Goal: Register for event/course

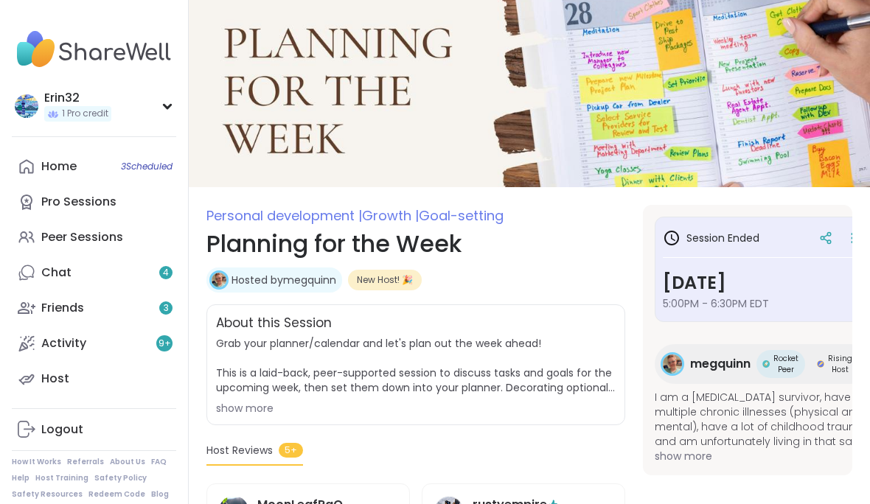
scroll to position [7, 0]
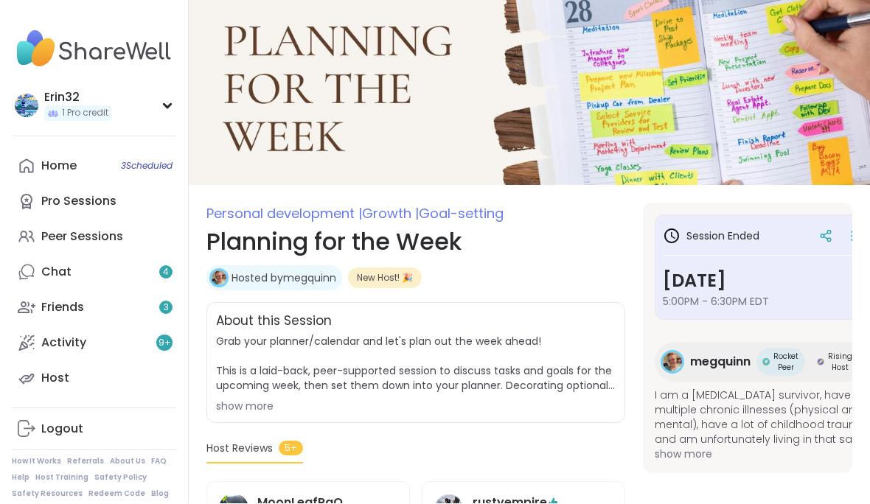
click at [46, 101] on div "Erin32" at bounding box center [77, 98] width 67 height 16
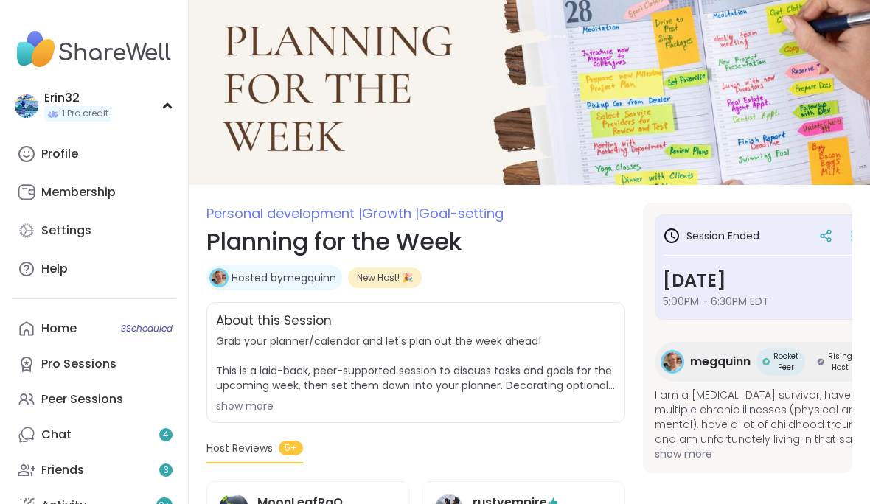
click at [53, 158] on div "Profile" at bounding box center [59, 154] width 37 height 16
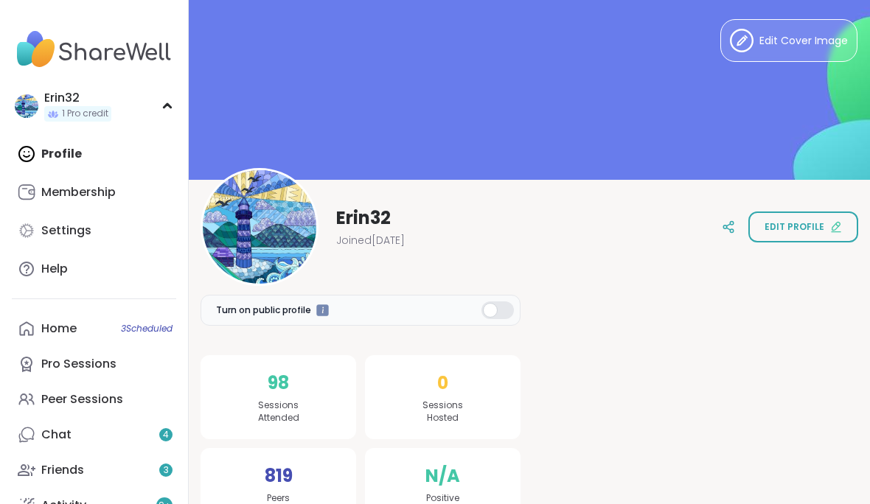
scroll to position [4, 0]
click at [32, 229] on icon at bounding box center [26, 231] width 14 height 14
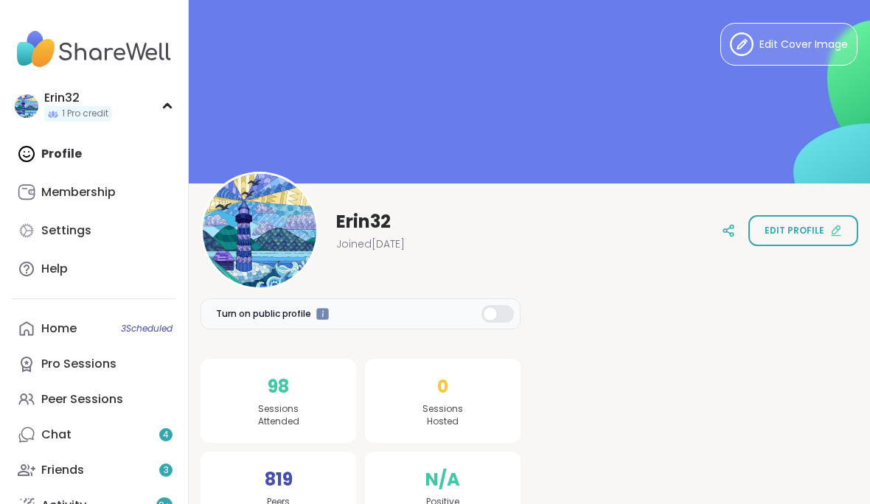
select select "**"
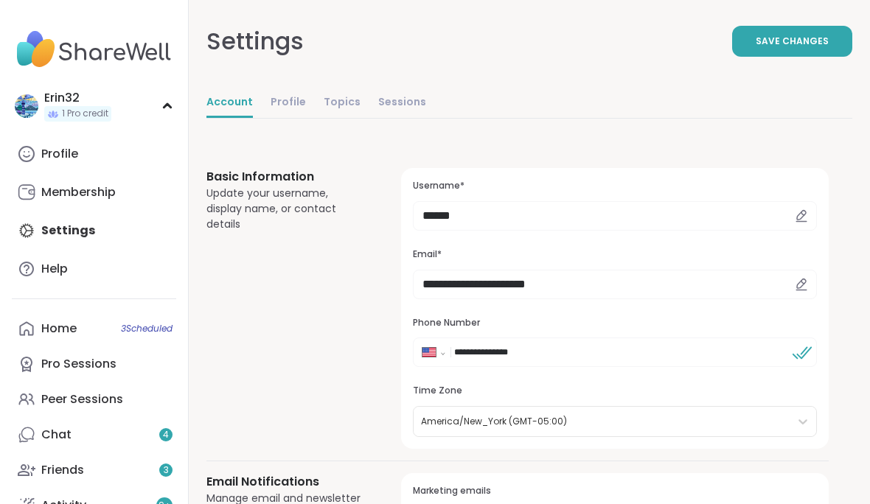
scroll to position [0, 0]
click at [53, 102] on div "Erin32" at bounding box center [77, 98] width 67 height 16
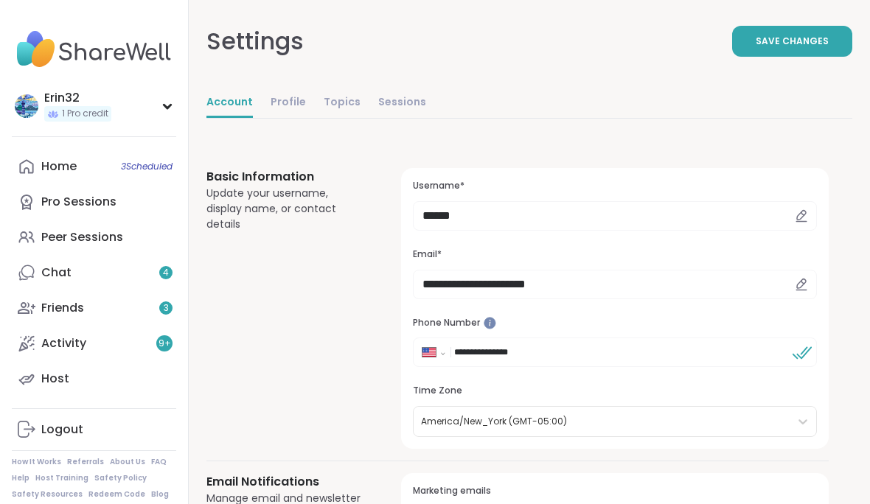
click at [46, 240] on div "Peer Sessions" at bounding box center [82, 237] width 82 height 16
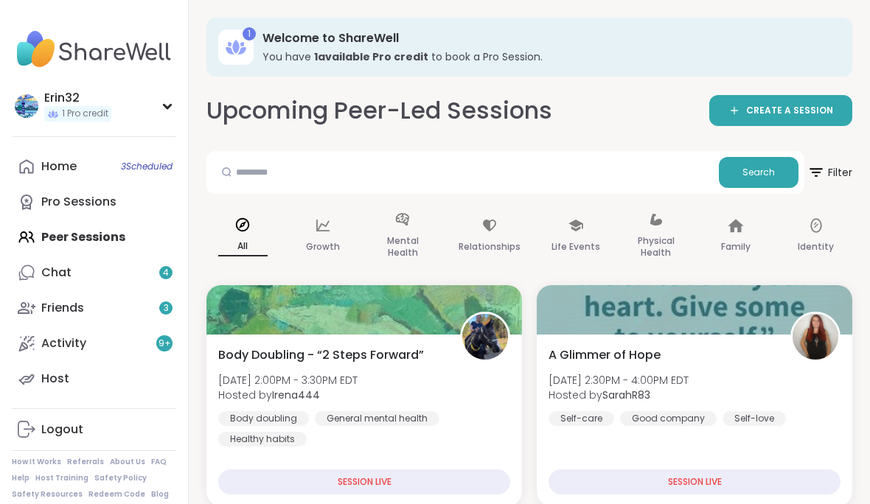
click at [91, 184] on link "Pro Sessions" at bounding box center [94, 201] width 164 height 35
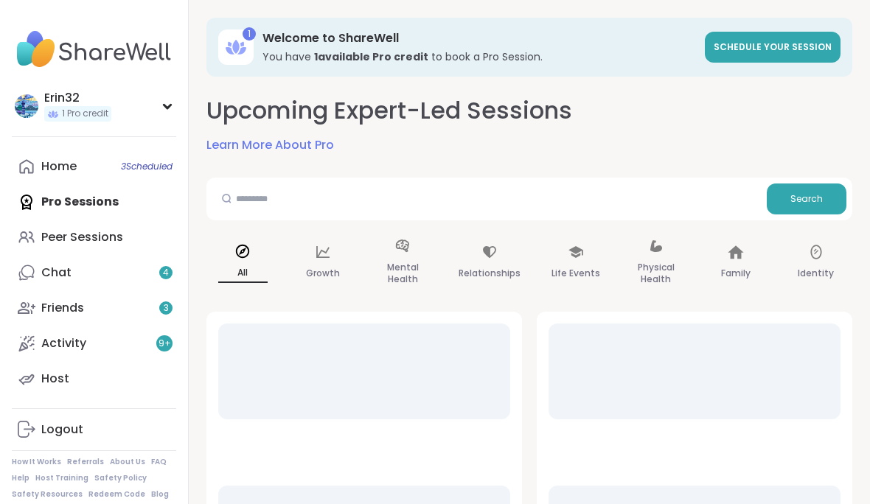
click at [87, 167] on link "Home 3 Scheduled" at bounding box center [94, 166] width 164 height 35
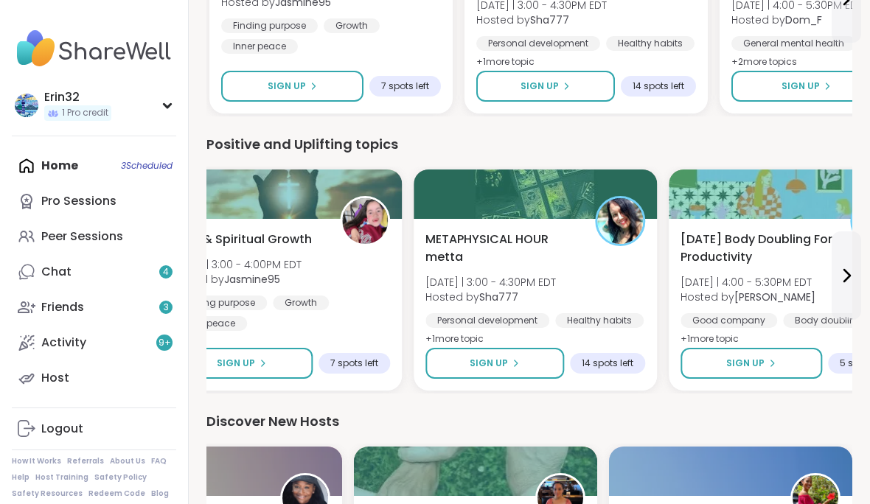
scroll to position [1468, 0]
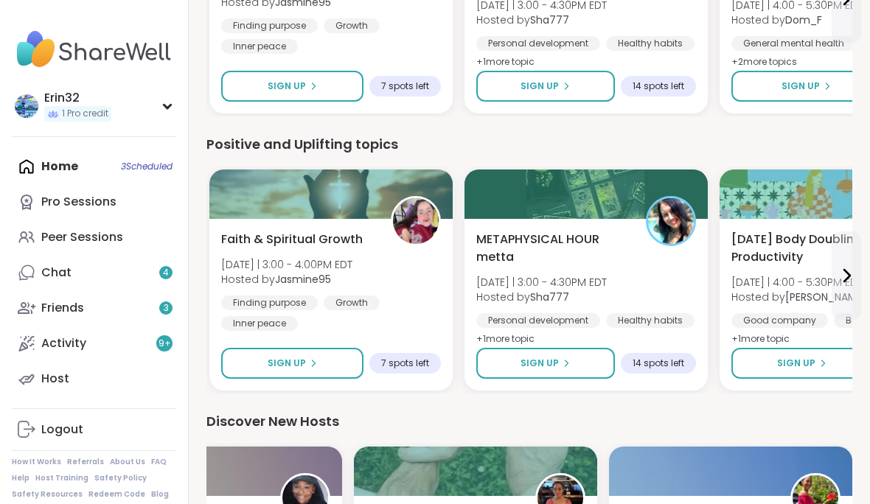
click at [324, 362] on button "Sign Up" at bounding box center [292, 363] width 142 height 31
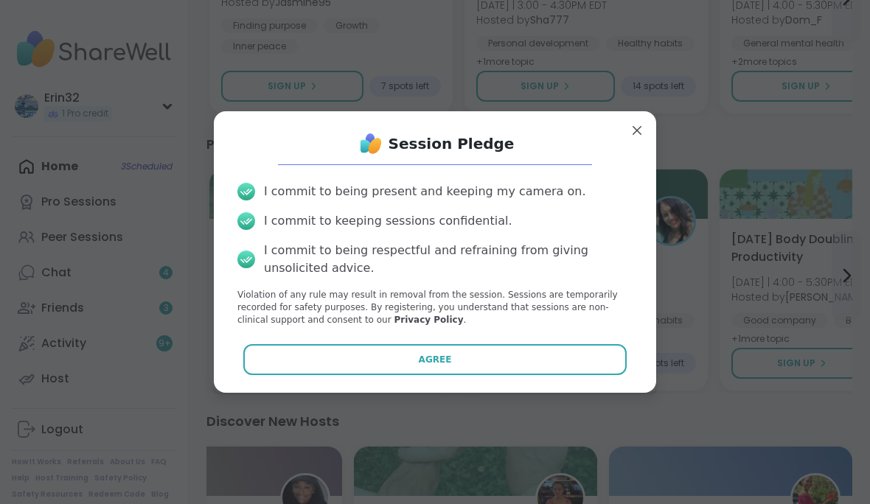
click at [528, 368] on button "Agree" at bounding box center [435, 359] width 384 height 31
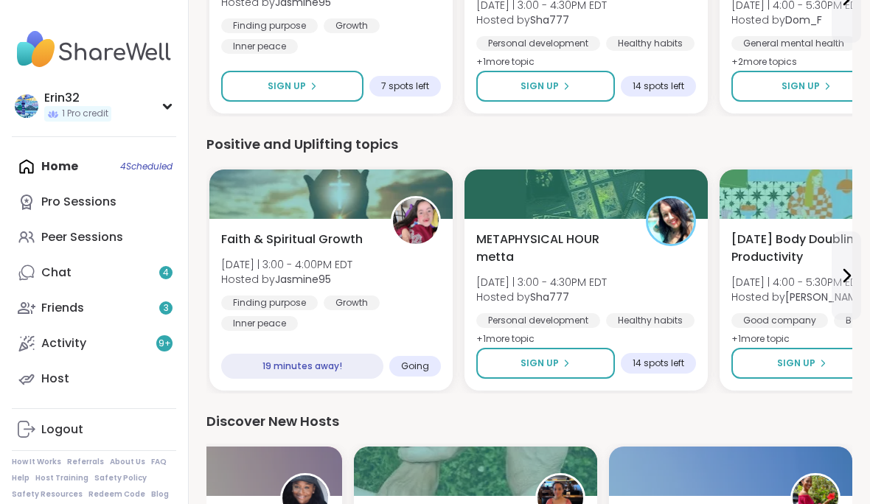
click at [619, 296] on div "METAPHYSICAL HOUR metta [DATE] | 3:00 - 4:30PM EDT Hosted by Sha777 Personal de…" at bounding box center [586, 290] width 220 height 118
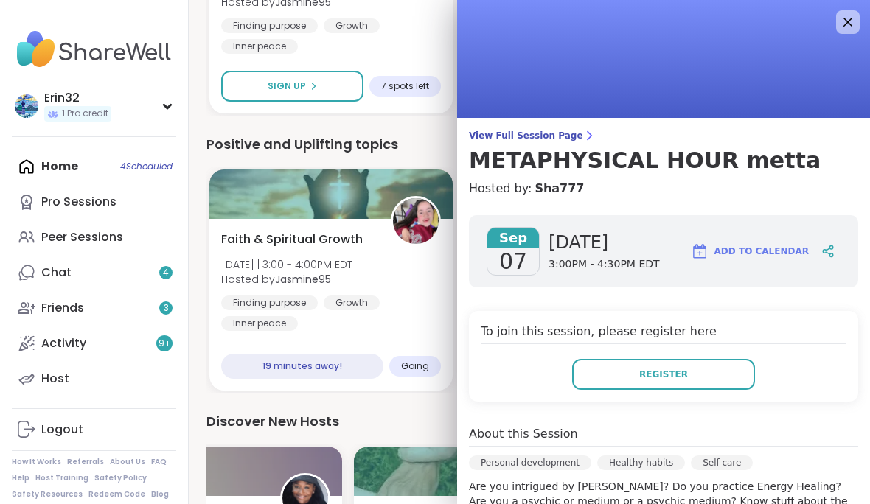
scroll to position [0, 0]
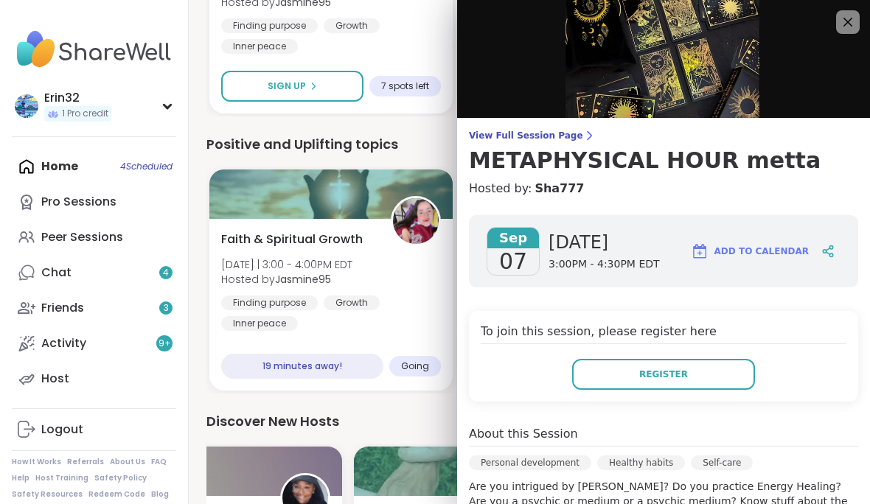
click at [843, 28] on icon at bounding box center [848, 22] width 18 height 18
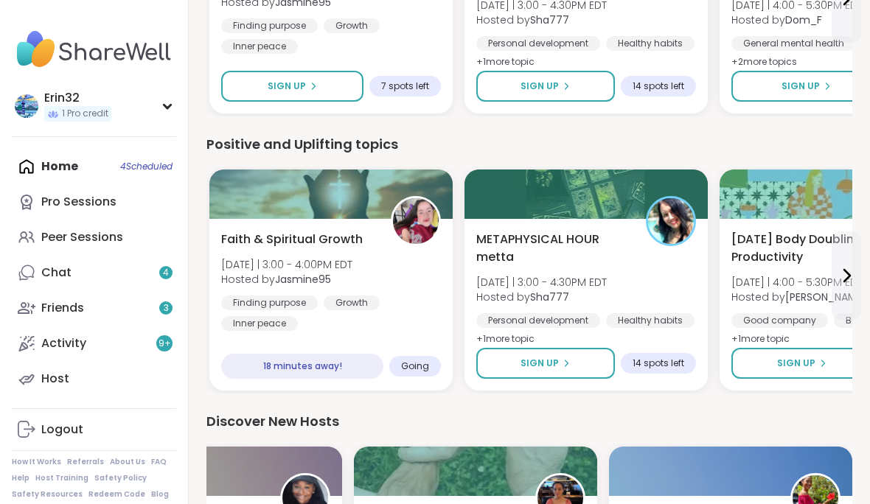
click at [388, 290] on div "Faith & Spiritual Growth [DATE] | 3:00 - 4:00PM EDT Hosted by Jasmine95 Finding…" at bounding box center [331, 281] width 220 height 100
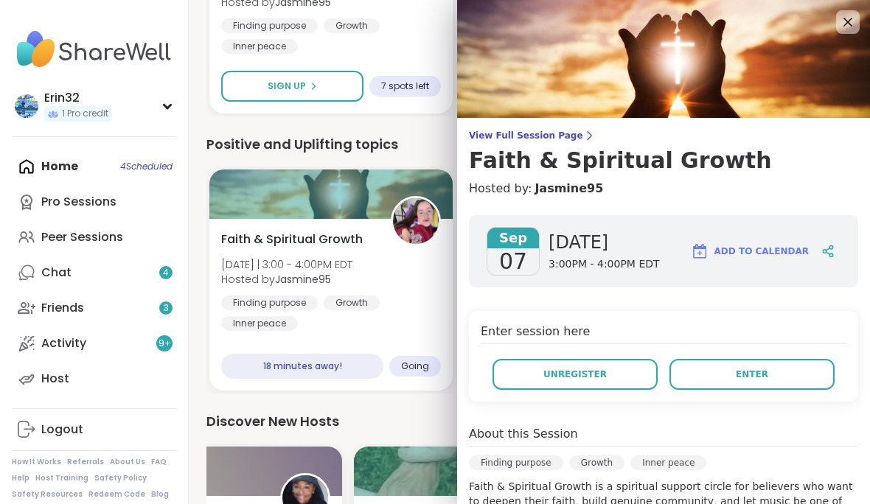
click at [843, 6] on img at bounding box center [663, 59] width 413 height 118
click at [846, 27] on icon at bounding box center [848, 22] width 18 height 18
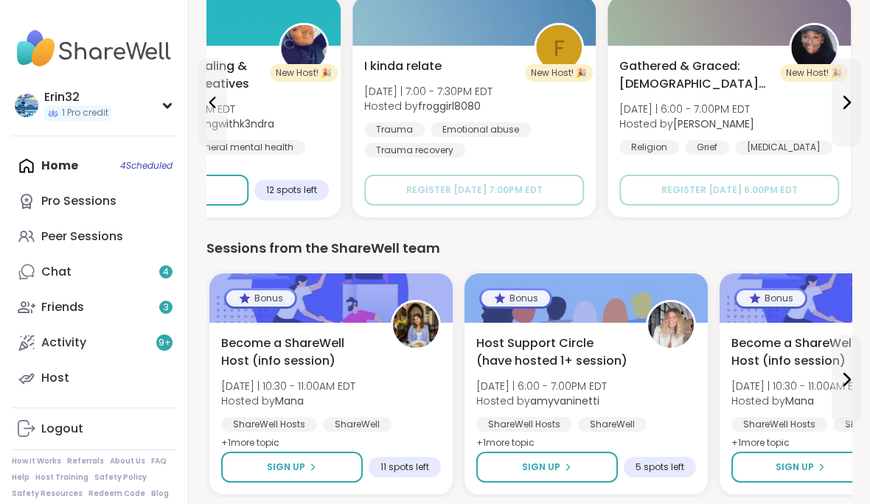
scroll to position [1918, 0]
click at [520, 123] on div "Emotional abuse" at bounding box center [481, 130] width 100 height 15
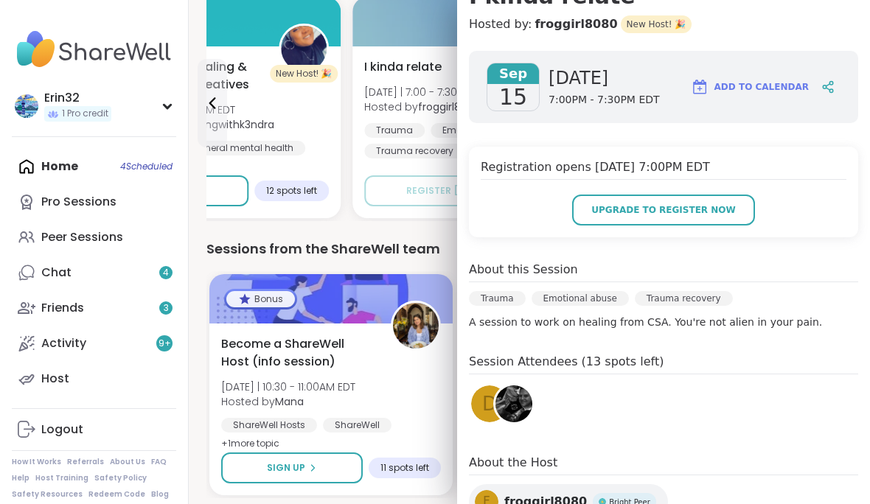
scroll to position [164, 0]
click at [394, 180] on button "Upgrade to register now" at bounding box center [474, 190] width 220 height 31
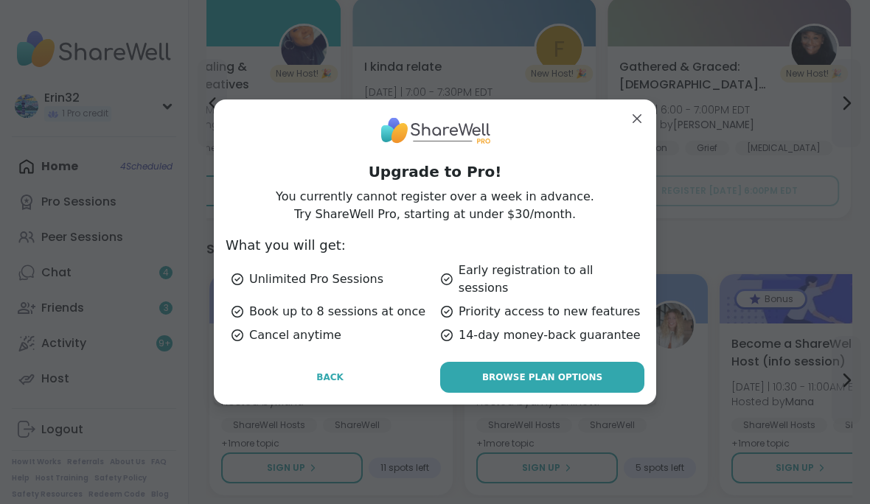
click at [649, 141] on div "Upgrade to Pro! You currently cannot register over a week in advance. Try Share…" at bounding box center [435, 252] width 442 height 305
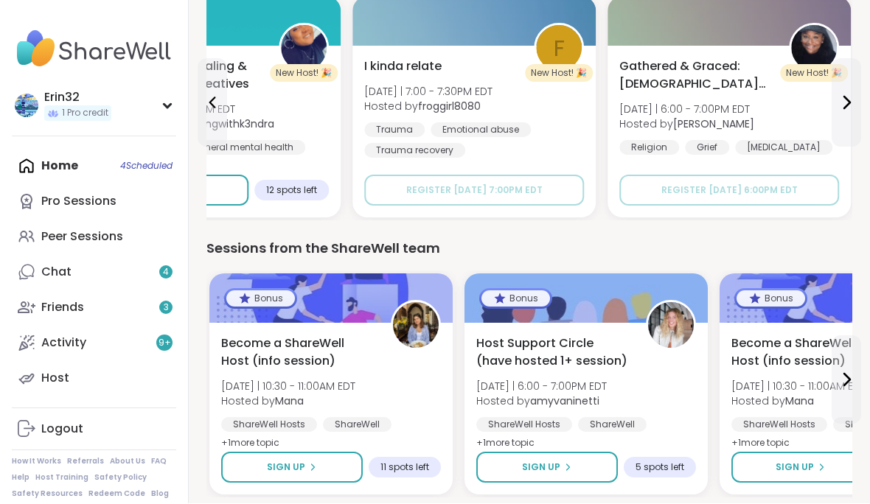
scroll to position [1918, 0]
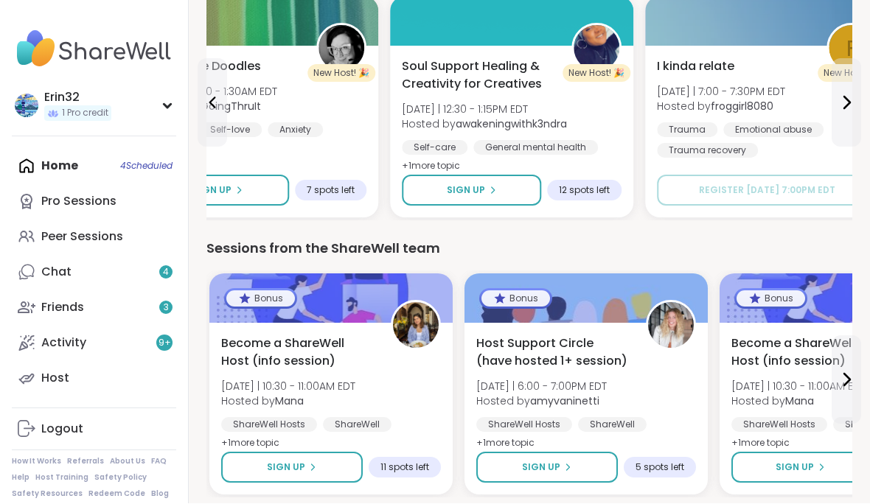
click at [597, 158] on div "Self-care General mental health [MEDICAL_DATA]" at bounding box center [512, 158] width 220 height 35
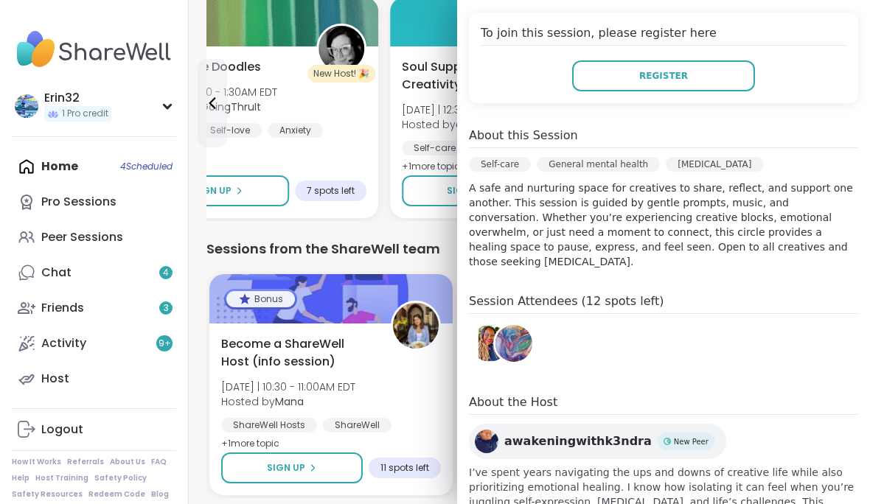
scroll to position [323, 0]
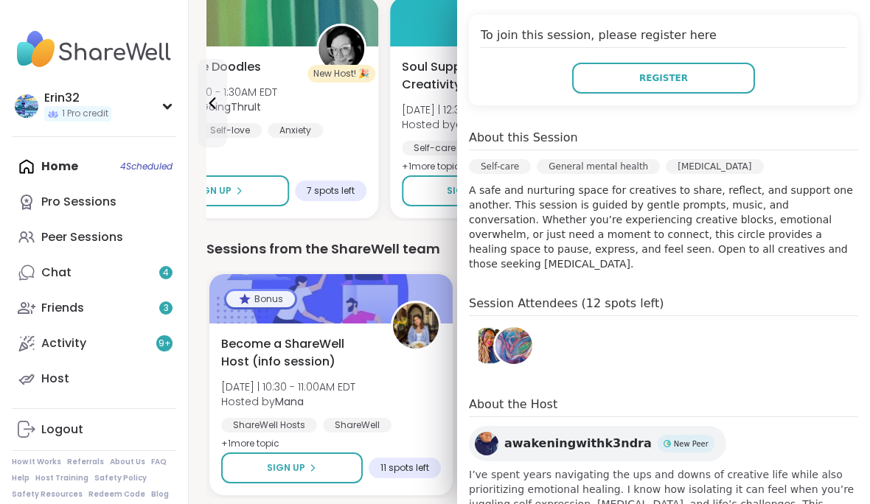
click at [723, 91] on button "Register" at bounding box center [663, 78] width 183 height 31
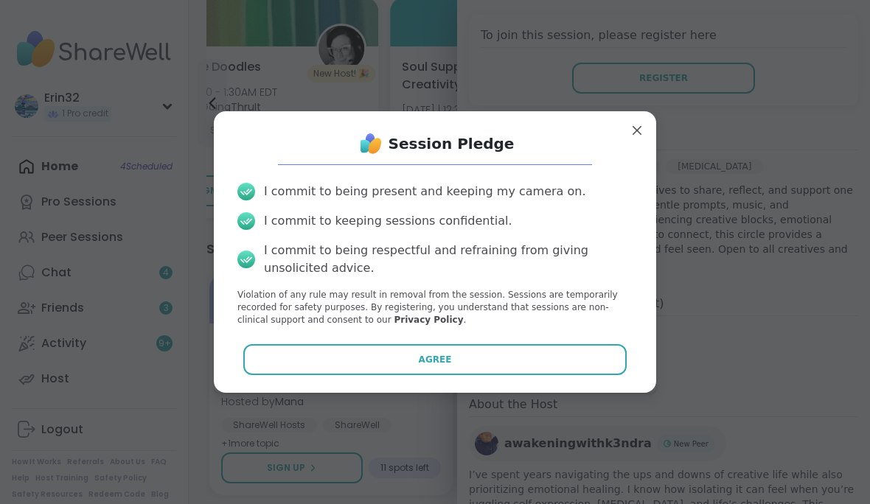
click at [547, 375] on button "Agree" at bounding box center [435, 359] width 384 height 31
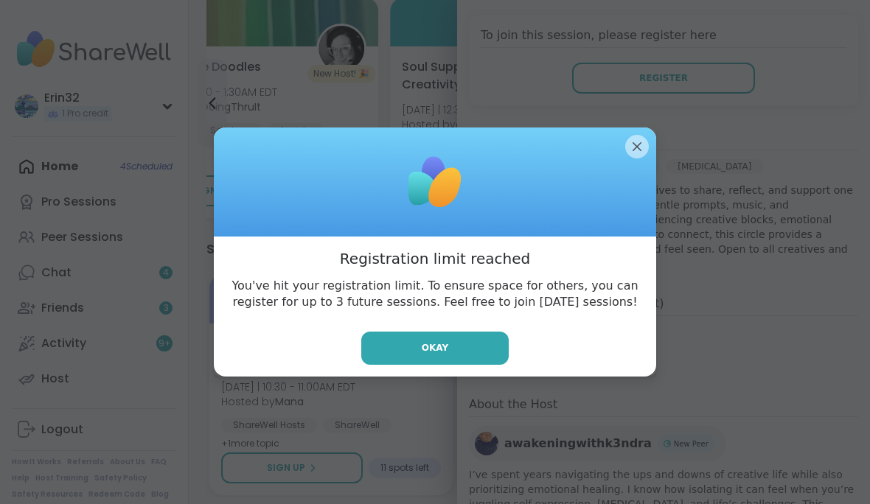
click at [624, 178] on div at bounding box center [435, 182] width 442 height 109
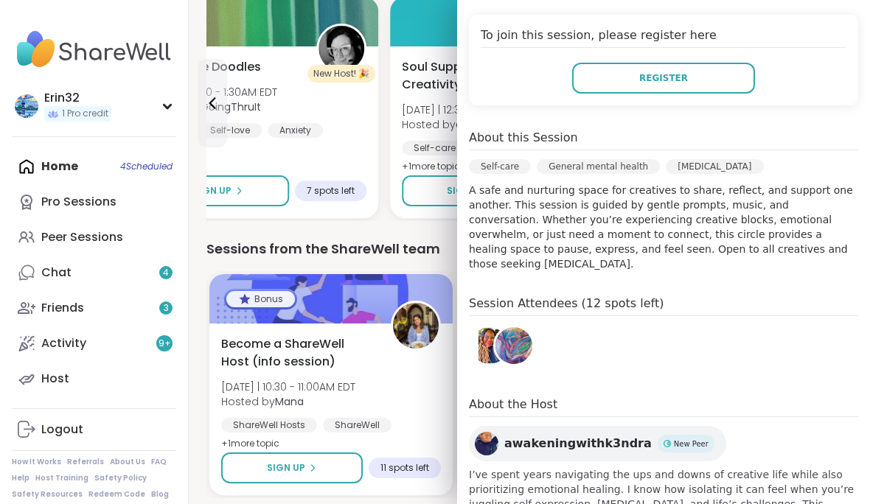
click at [433, 142] on div "Self-care" at bounding box center [435, 148] width 66 height 15
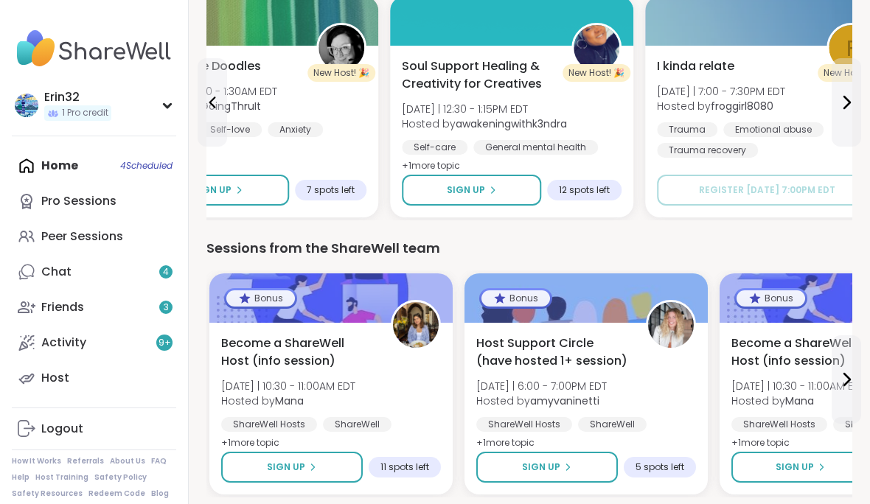
scroll to position [1918, 0]
click at [826, 354] on span "Become a ShareWell Host (info session)" at bounding box center [807, 352] width 153 height 35
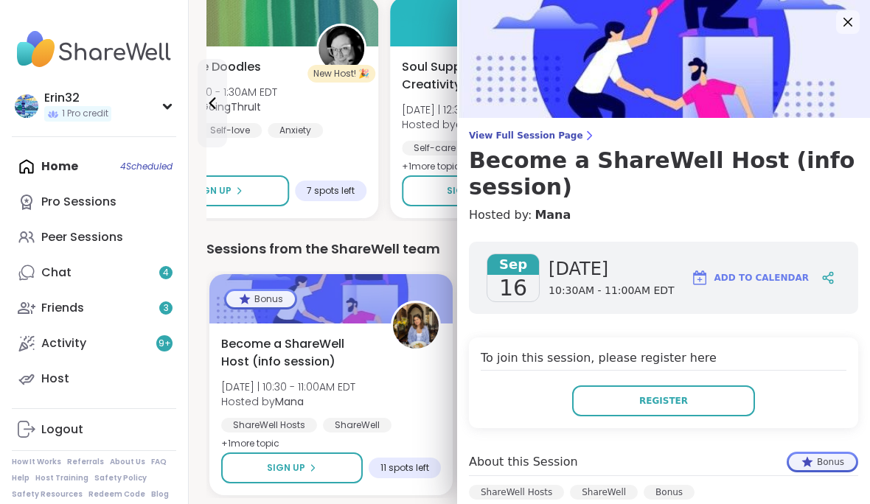
click at [832, 502] on div "ShareWell Hosts ShareWell Bonus" at bounding box center [663, 497] width 389 height 24
click at [414, 125] on span "Hosted by awakeningwithk3ndra" at bounding box center [484, 124] width 165 height 15
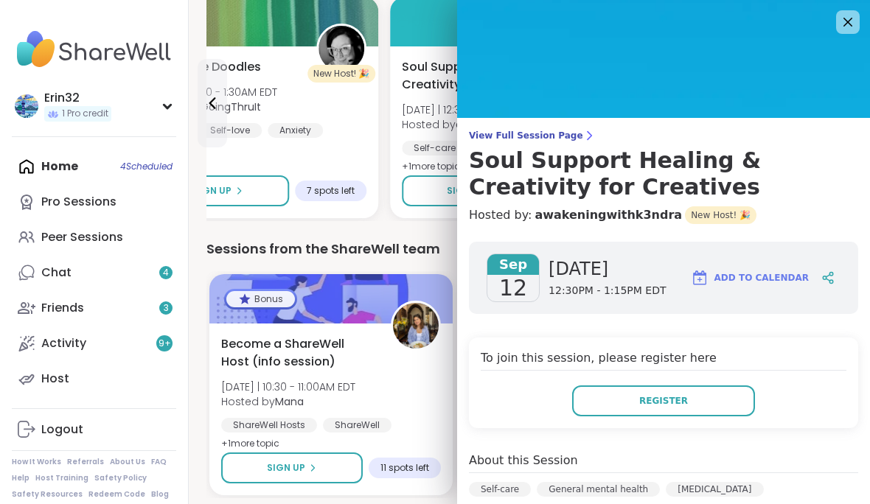
click at [428, 400] on div "Become a ShareWell Host (info session) [DATE] | 10:30 - 11:00AM EDT Hosted by […" at bounding box center [331, 394] width 220 height 118
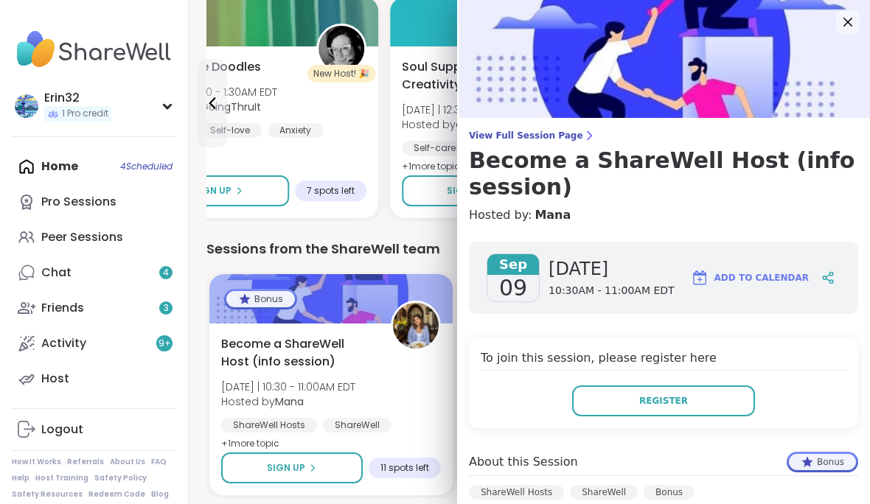
click at [862, 18] on img at bounding box center [663, 59] width 413 height 118
click at [841, 25] on icon at bounding box center [848, 22] width 18 height 18
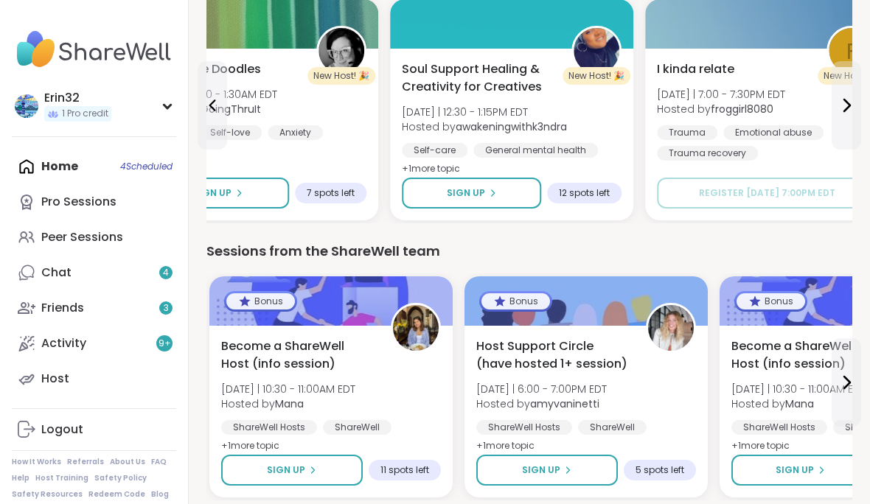
scroll to position [1914, 0]
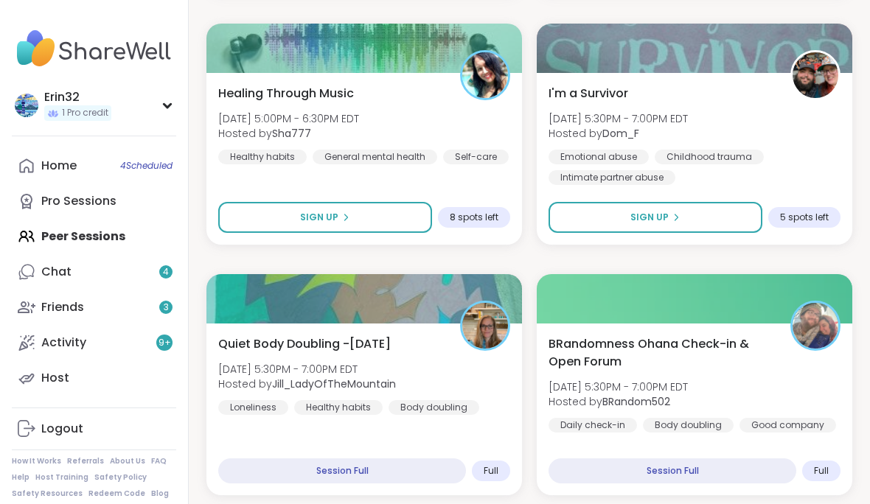
scroll to position [1515, 0]
click at [62, 170] on div "Home 4 Scheduled" at bounding box center [58, 167] width 35 height 16
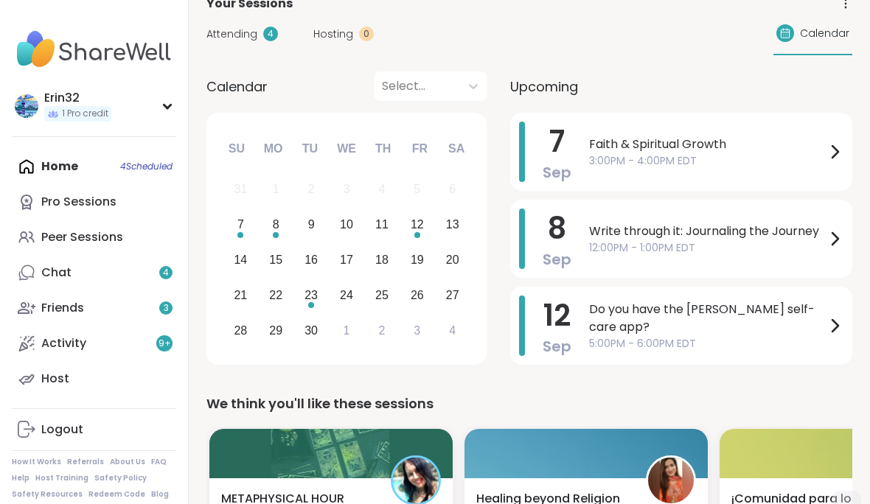
scroll to position [101, 0]
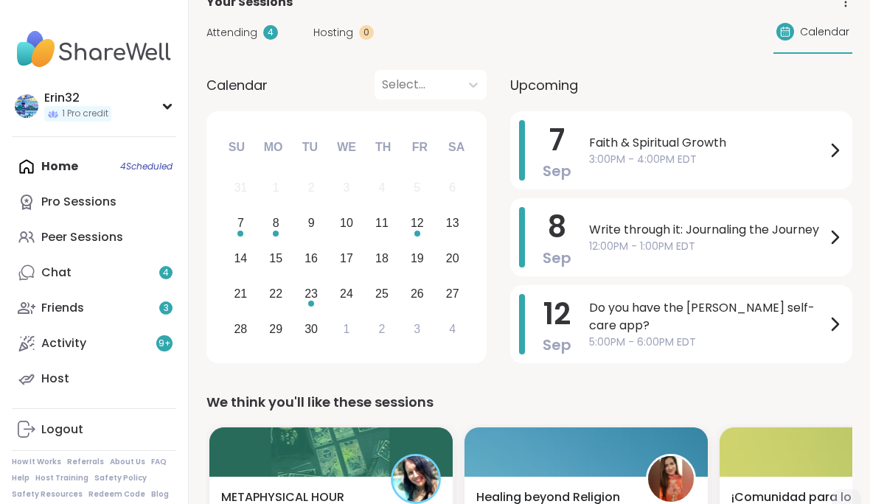
click at [851, 243] on div "[DATE] Write through it: Journaling the Journey 12:00PM - 1:00PM EDT" at bounding box center [681, 237] width 342 height 78
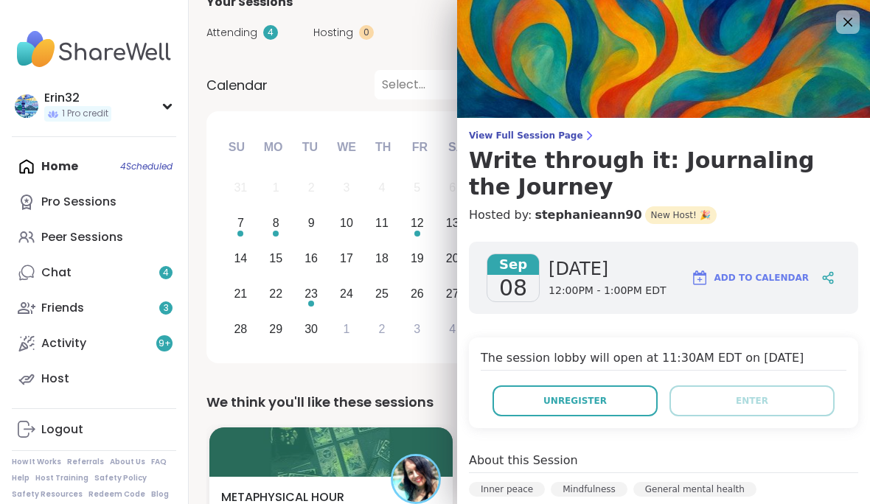
click at [645, 401] on button "Unregister" at bounding box center [575, 401] width 165 height 31
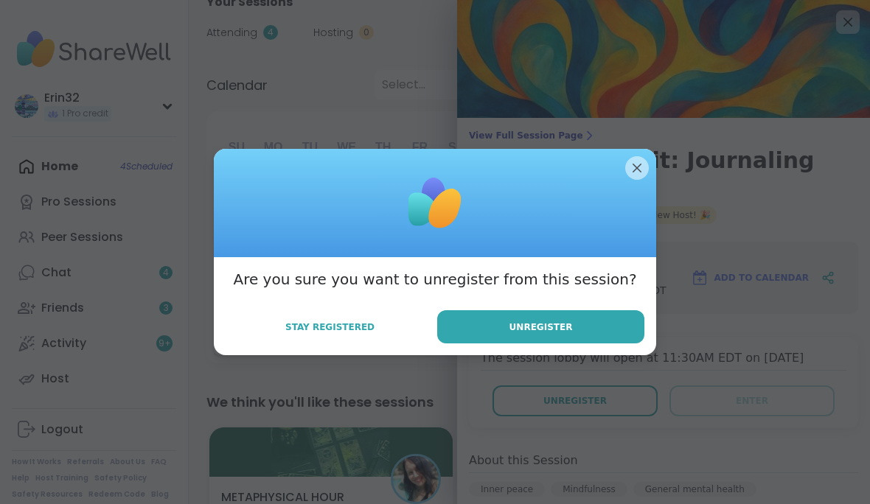
click at [644, 344] on button "Unregister" at bounding box center [540, 326] width 207 height 33
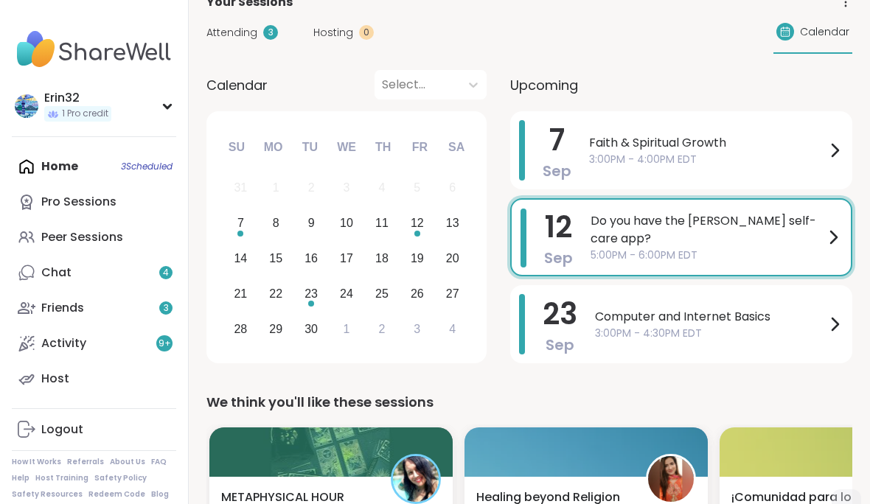
click at [57, 241] on div "Peer Sessions" at bounding box center [82, 237] width 82 height 16
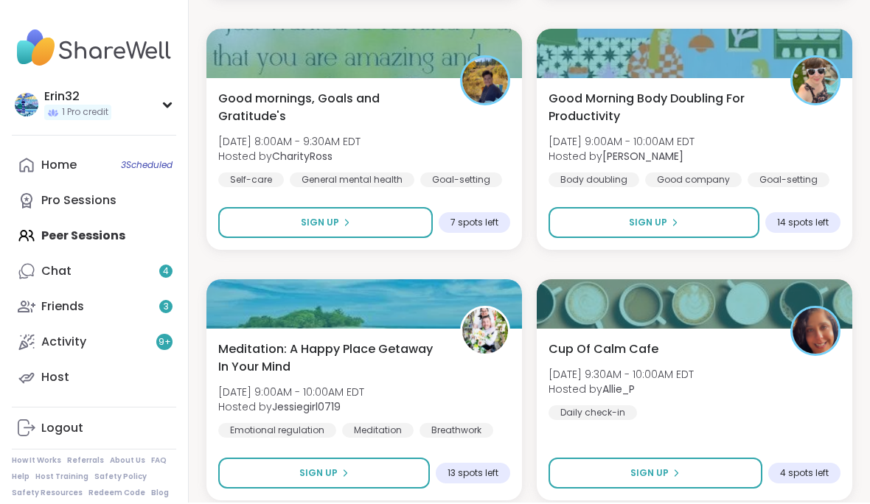
scroll to position [4266, 0]
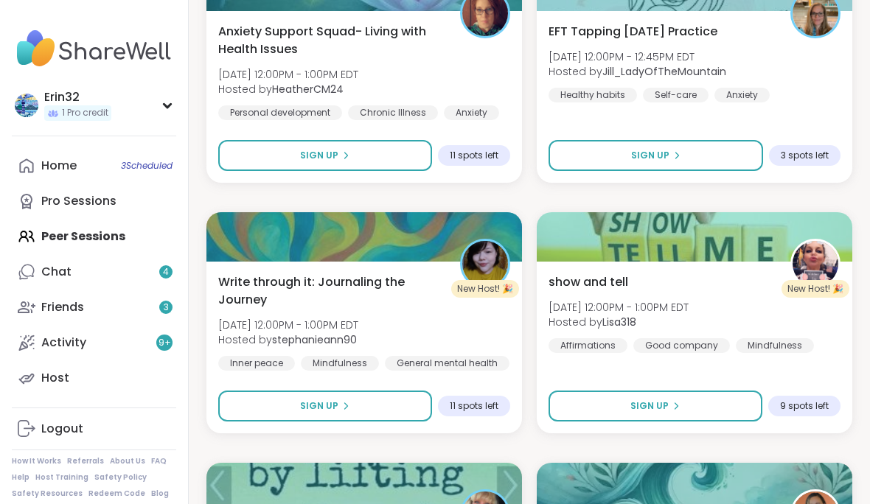
scroll to position [5598, 0]
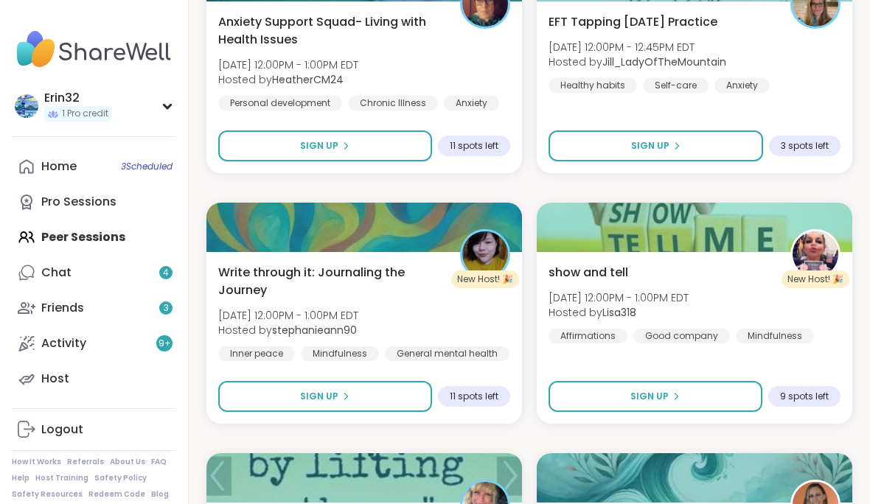
click at [488, 324] on div "Write through it: Journaling the Journey [DATE] 12:00PM - 1:00PM EDT Hosted by …" at bounding box center [364, 312] width 292 height 97
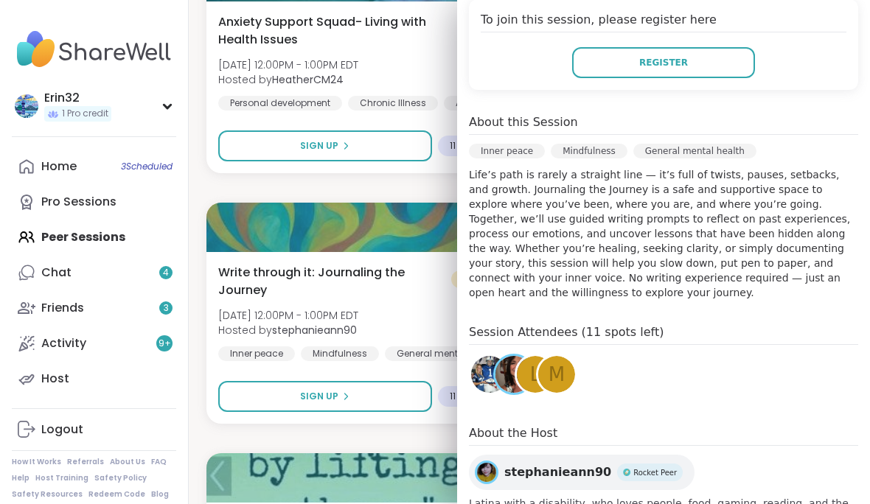
scroll to position [338, 0]
click at [720, 72] on button "Register" at bounding box center [663, 63] width 183 height 31
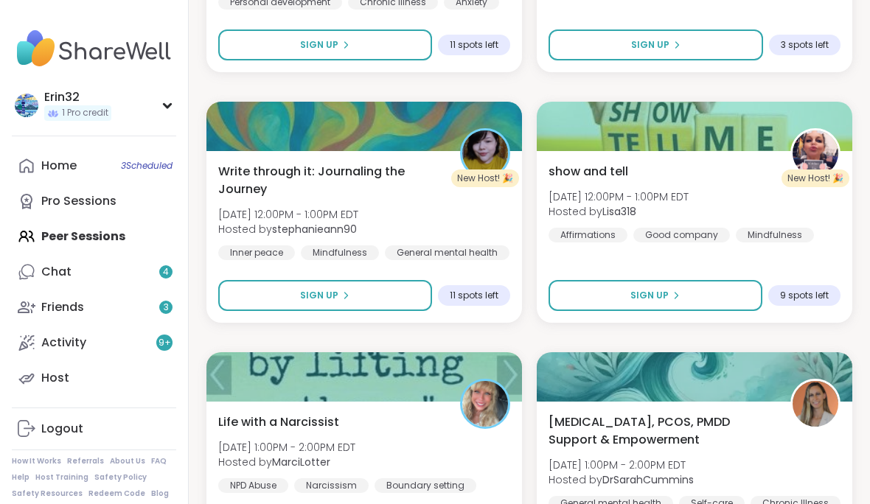
scroll to position [5699, 0]
click at [388, 293] on button "Sign Up" at bounding box center [325, 295] width 214 height 31
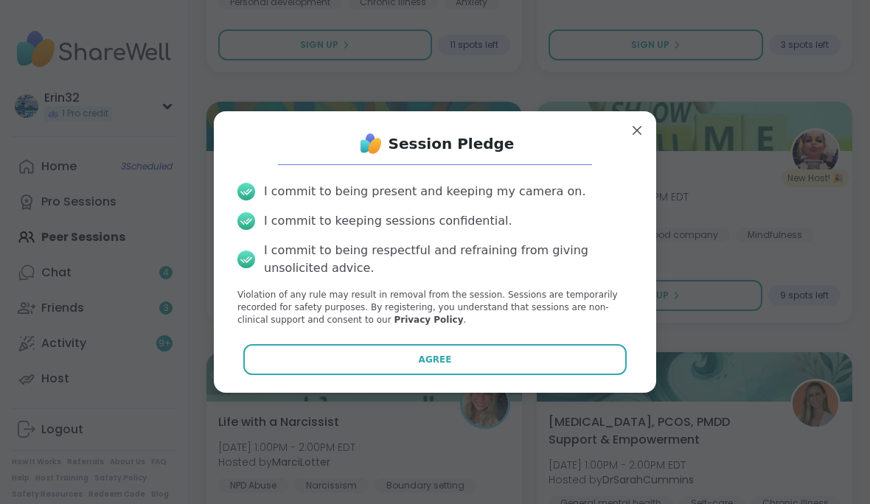
click at [556, 366] on button "Agree" at bounding box center [435, 359] width 384 height 31
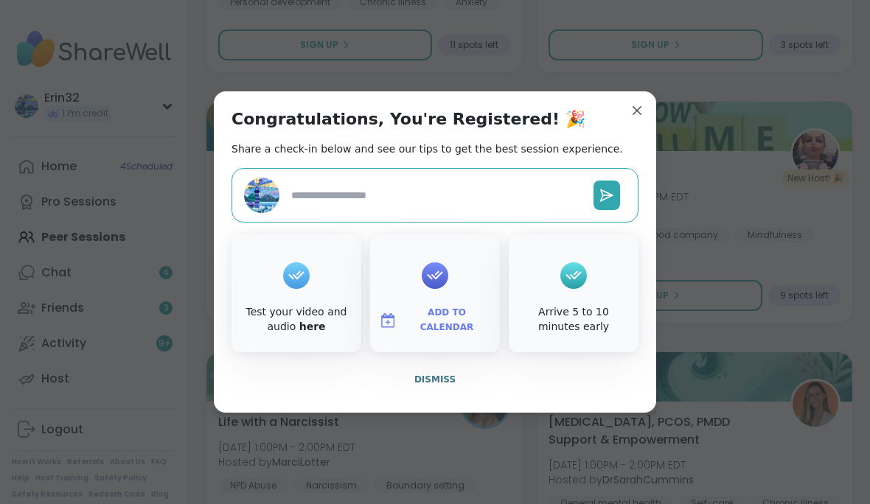
click at [551, 194] on textarea at bounding box center [436, 195] width 302 height 27
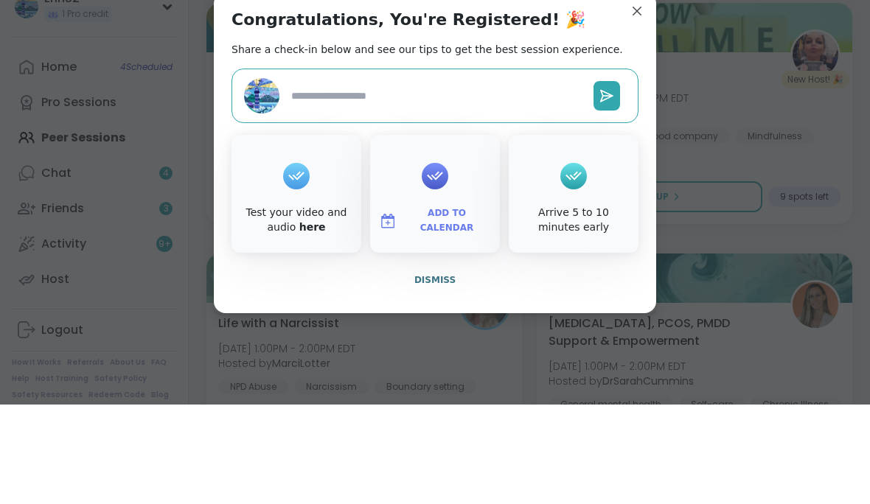
type textarea "*"
type textarea "***"
type textarea "*"
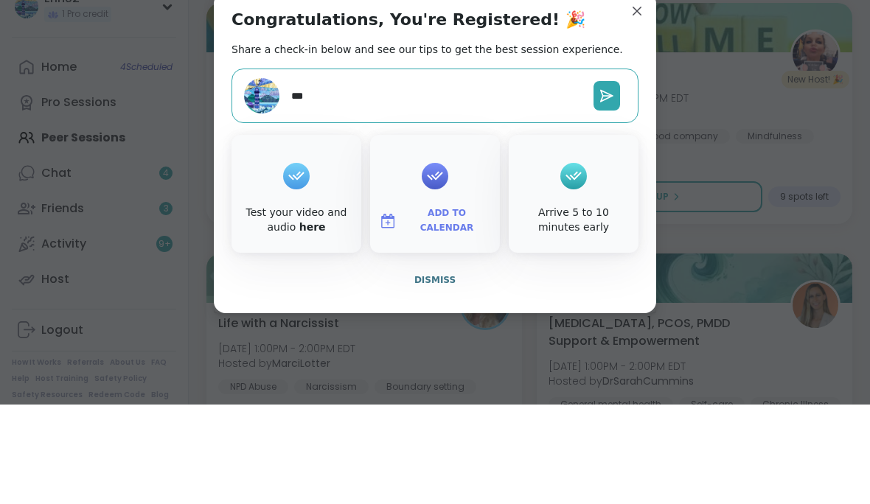
type textarea "****"
type textarea "*"
type textarea "****"
type textarea "*"
type textarea "******"
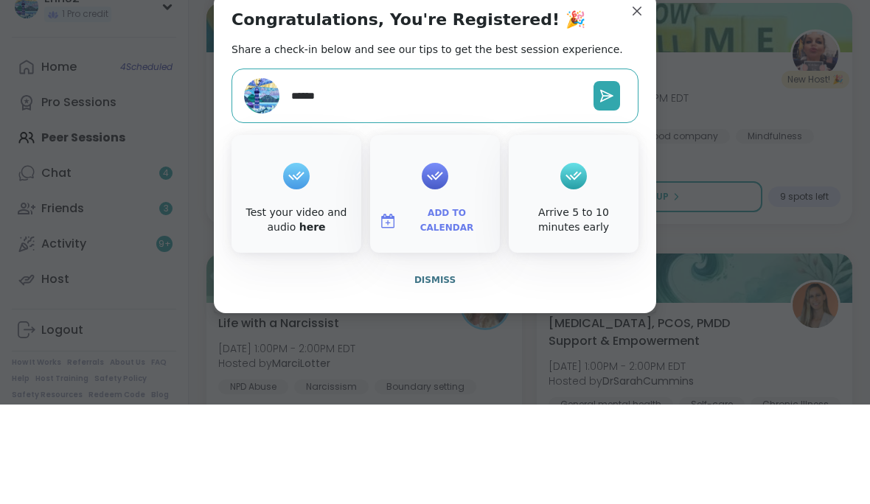
type textarea "*"
type textarea "*******"
type textarea "*"
type textarea "********"
type textarea "*"
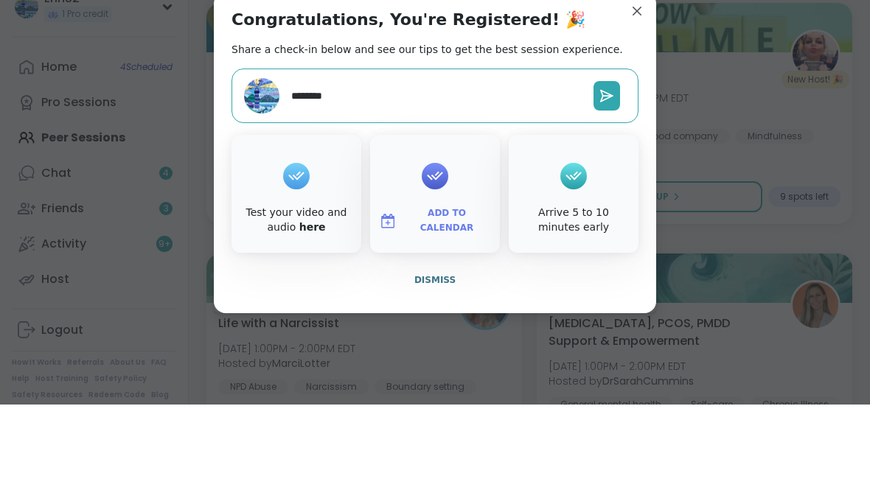
type textarea "**********"
type textarea "*"
type textarea "**********"
type textarea "*"
type textarea "**********"
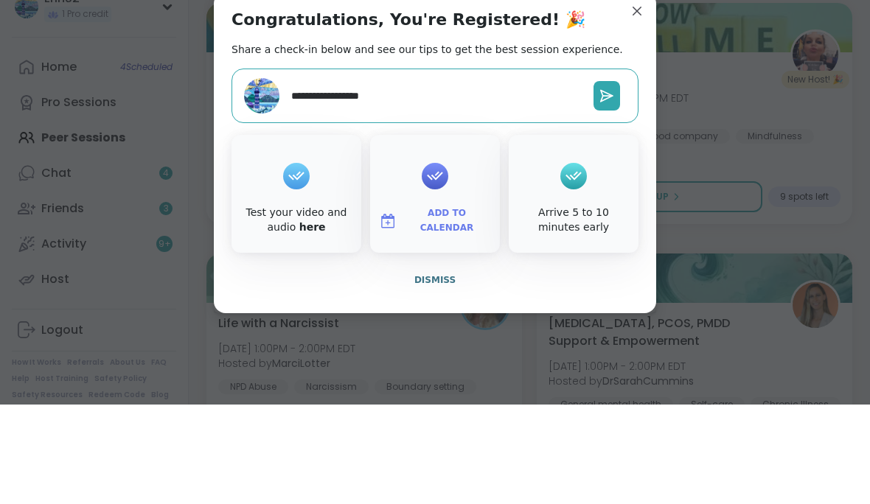
type textarea "*"
type textarea "**********"
type textarea "*"
type textarea "**********"
type textarea "*"
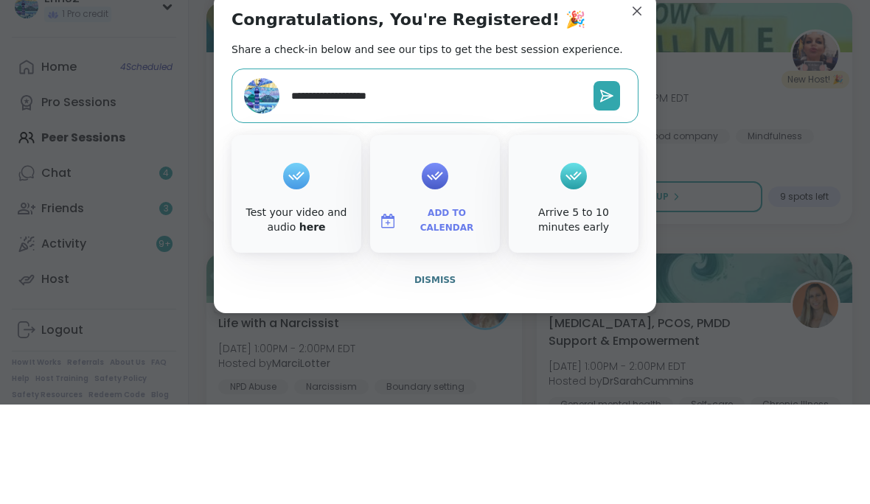
type textarea "**********"
type textarea "*"
type textarea "**********"
type textarea "*"
type textarea "**********"
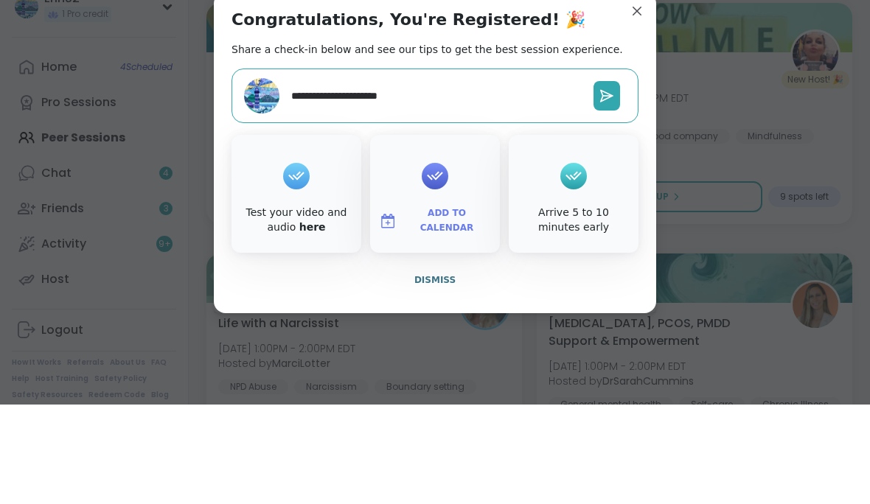
type textarea "*"
type textarea "**********"
type textarea "*"
type textarea "**********"
type textarea "*"
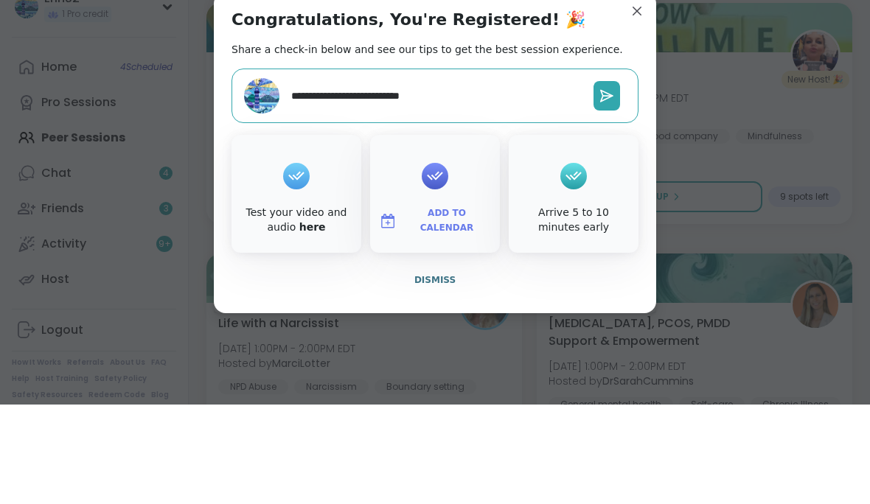
type textarea "**********"
type textarea "*"
type textarea "**********"
type textarea "*"
type textarea "**********"
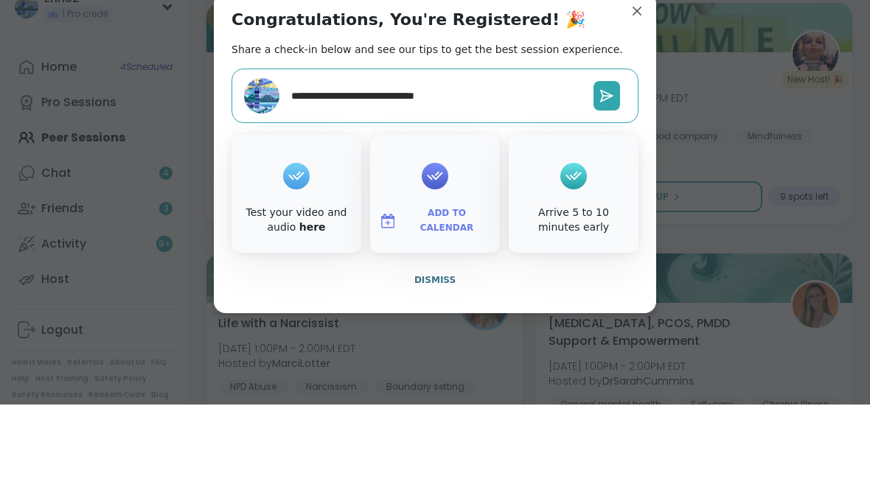
type textarea "*"
type textarea "**********"
type textarea "*"
type textarea "**********"
type textarea "*"
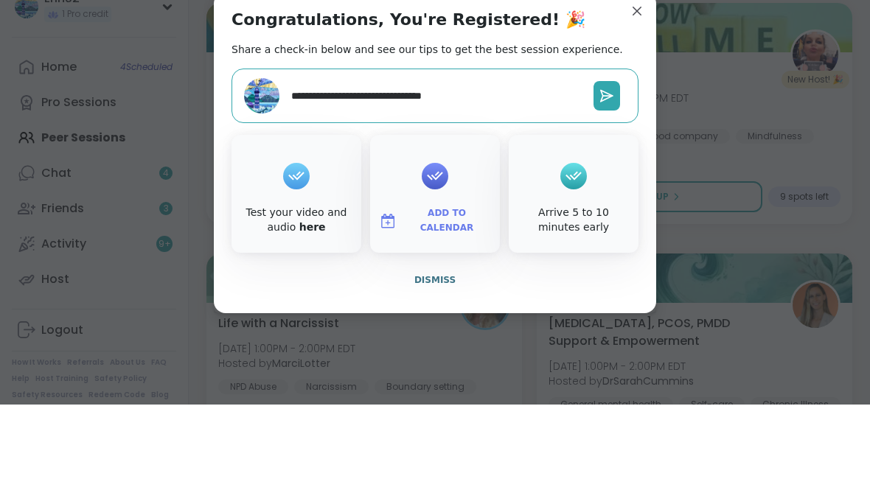
type textarea "**********"
type textarea "*"
type textarea "**********"
click at [613, 188] on icon at bounding box center [606, 195] width 15 height 15
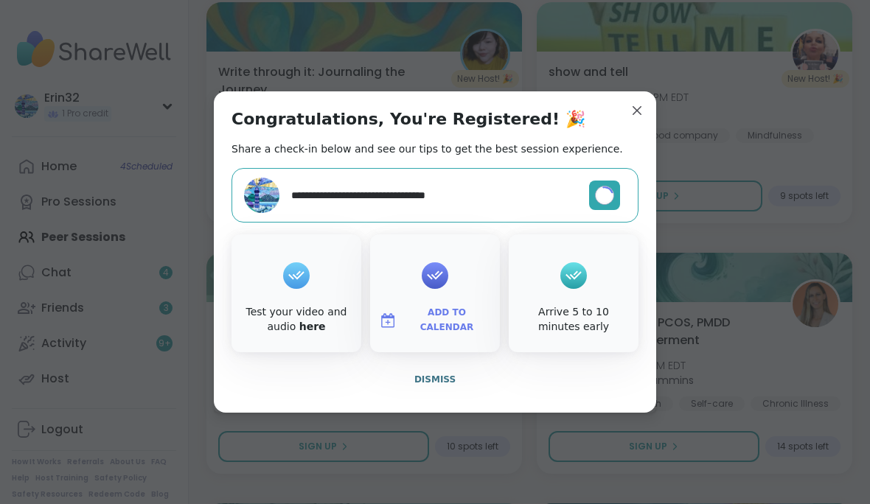
type textarea "*"
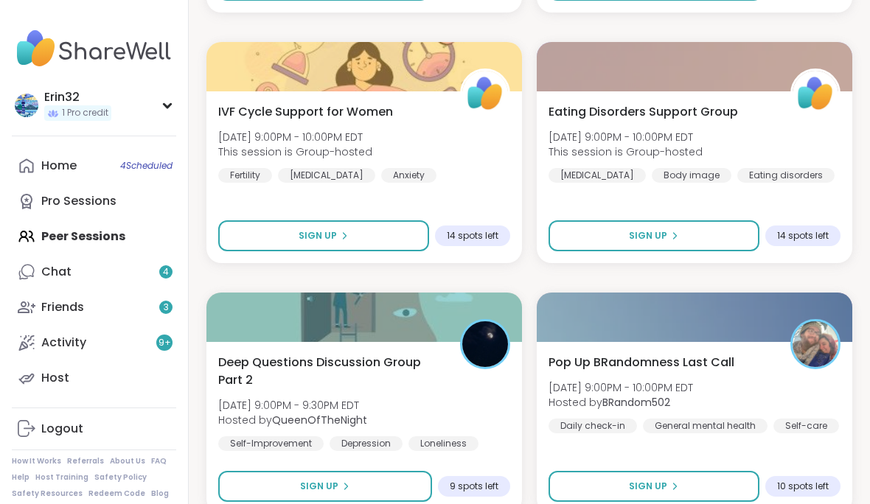
scroll to position [8778, 0]
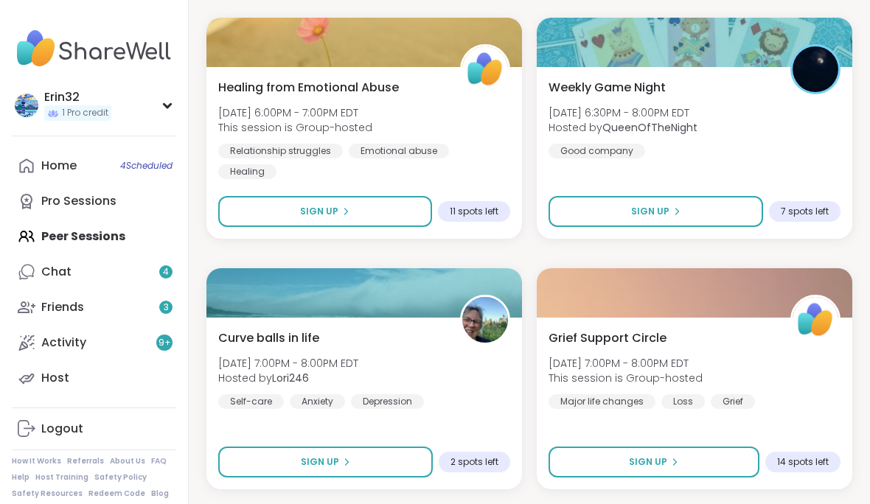
scroll to position [12802, 0]
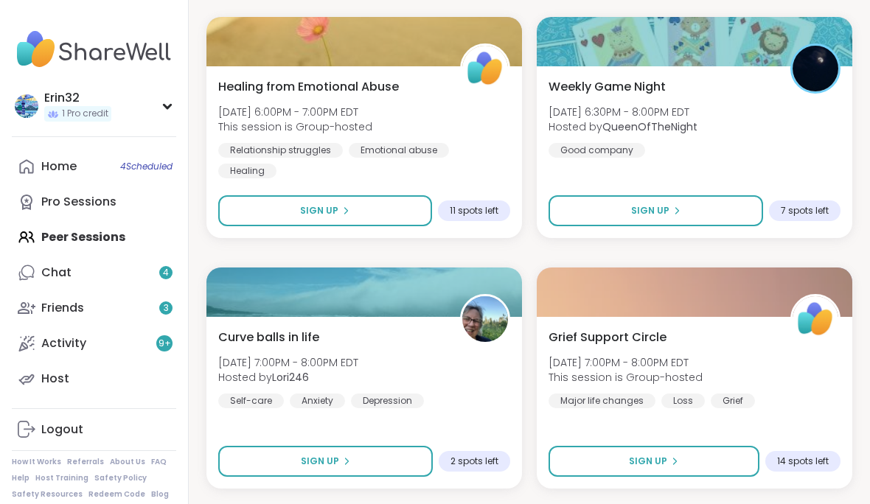
click at [759, 214] on button "Sign Up" at bounding box center [656, 210] width 215 height 31
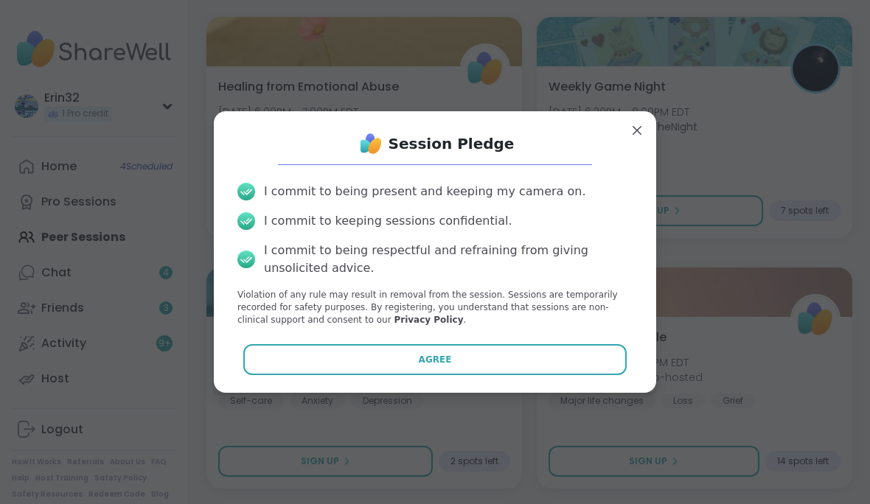
scroll to position [12802, 0]
click at [619, 375] on button "Agree" at bounding box center [435, 359] width 384 height 31
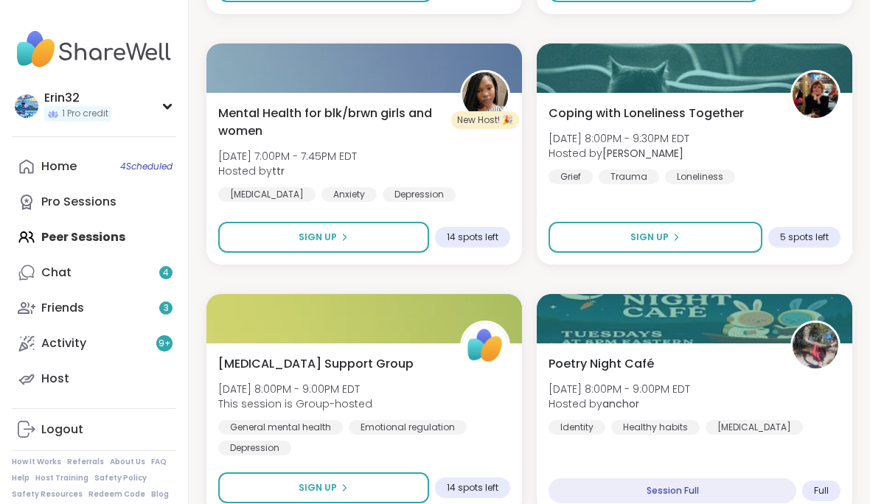
scroll to position [13290, 0]
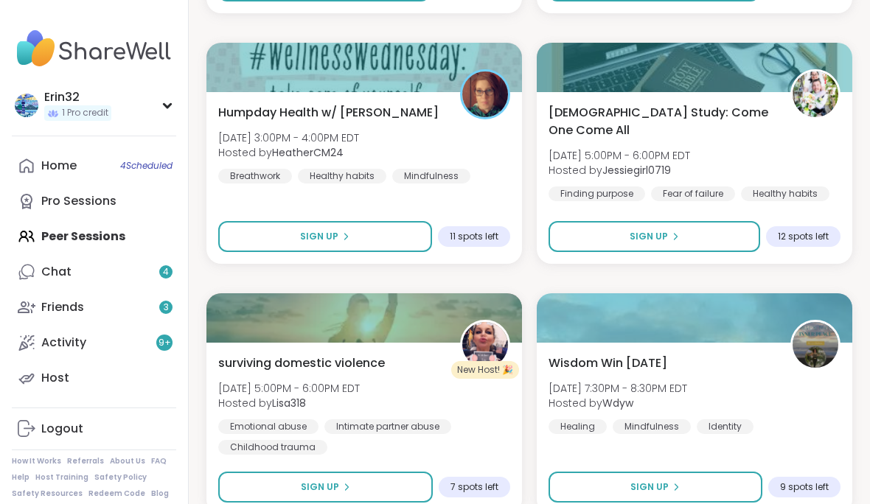
scroll to position [17803, 0]
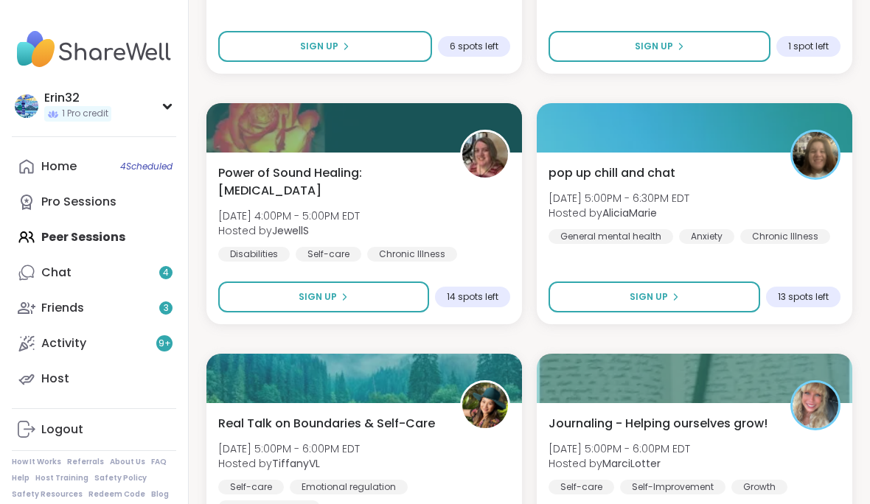
scroll to position [22315, 0]
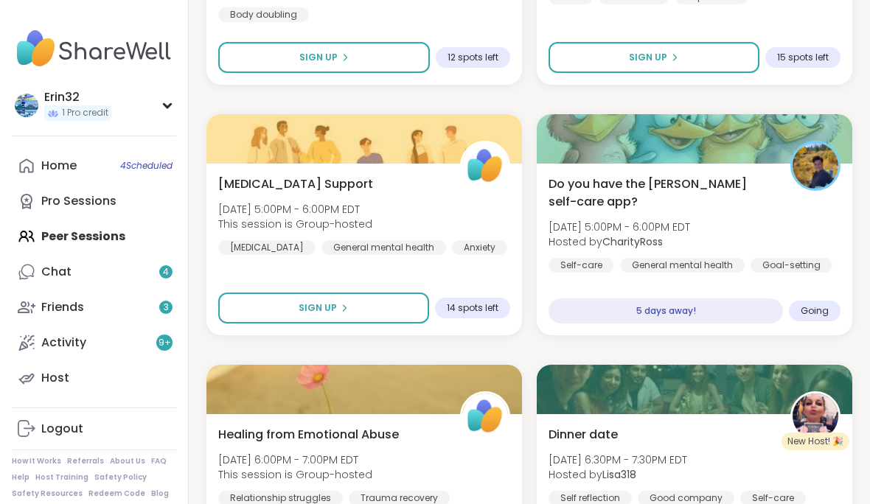
scroll to position [26827, 0]
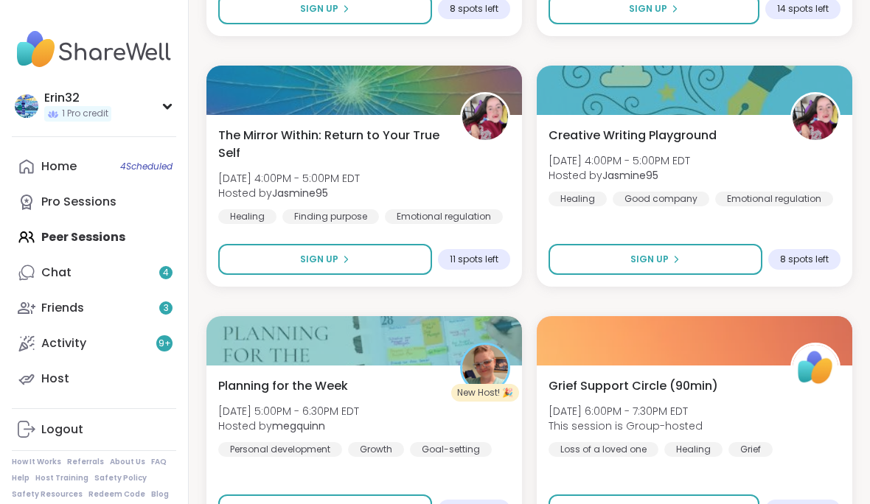
scroll to position [31339, 0]
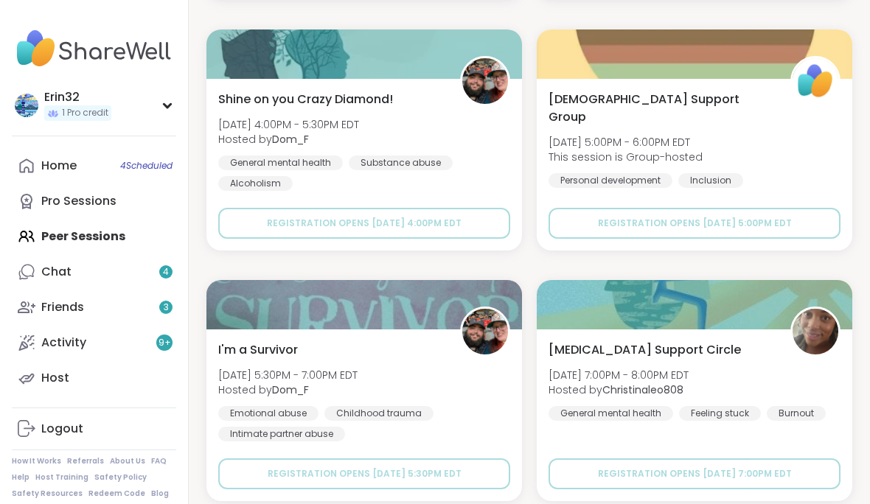
scroll to position [35852, 0]
click at [49, 154] on link "Home 4 Scheduled" at bounding box center [94, 166] width 164 height 35
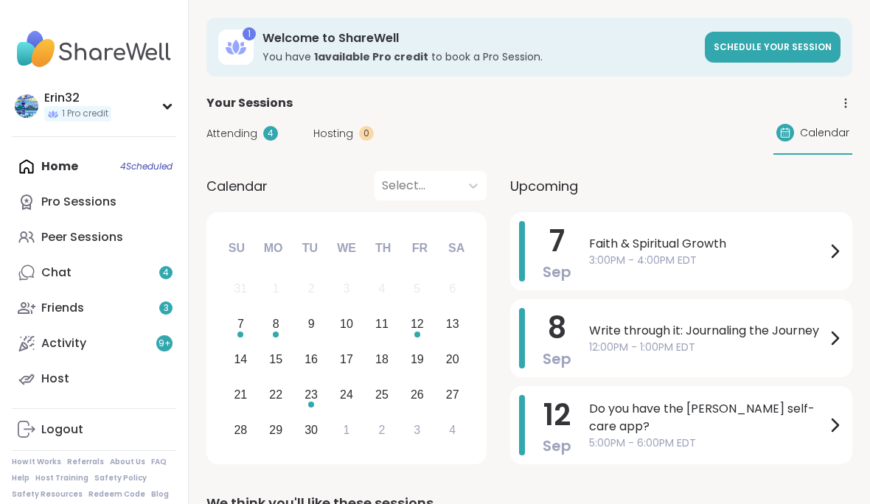
click at [796, 250] on span "Faith & Spiritual Growth" at bounding box center [707, 244] width 237 height 18
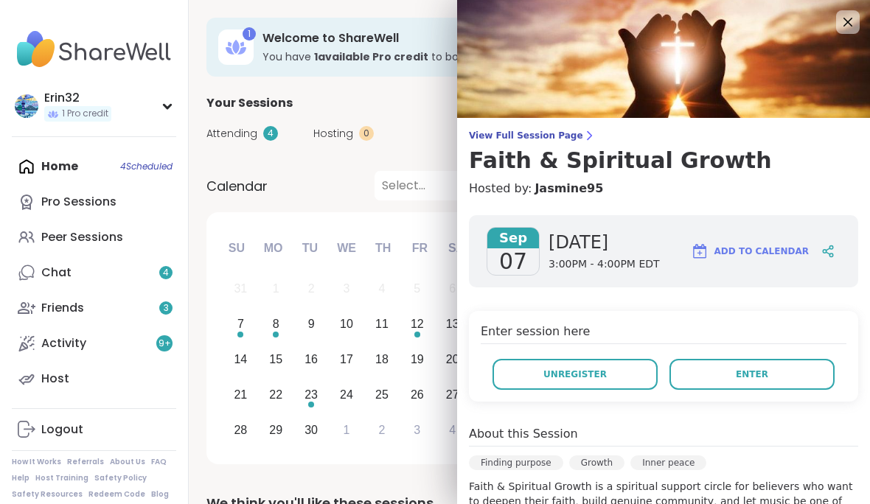
click at [627, 374] on button "Unregister" at bounding box center [575, 374] width 165 height 31
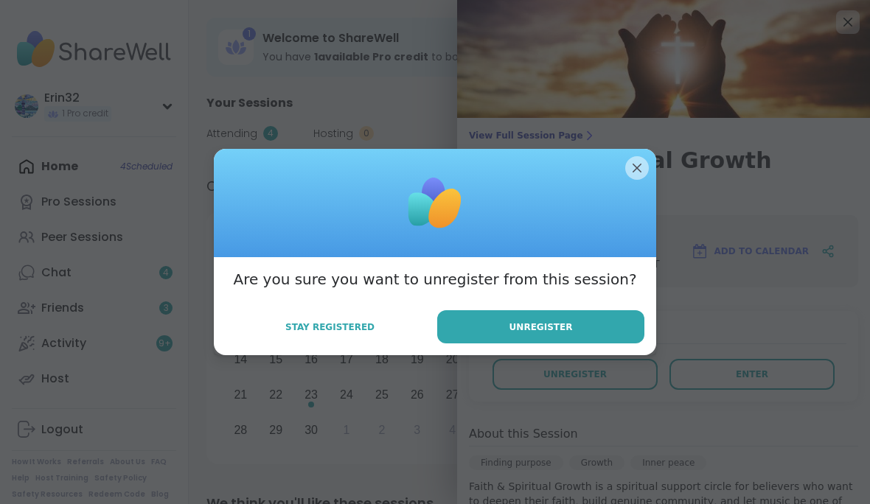
click at [618, 344] on button "Unregister" at bounding box center [540, 326] width 207 height 33
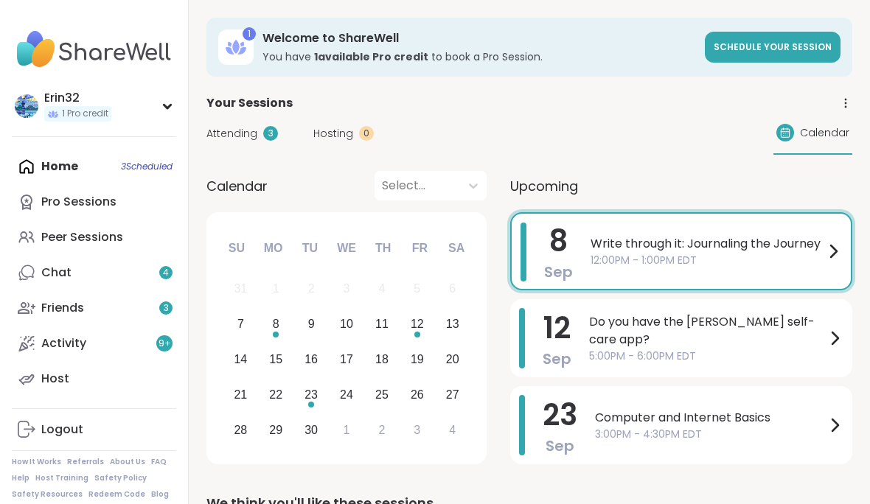
click at [748, 263] on span "12:00PM - 1:00PM EDT" at bounding box center [708, 260] width 234 height 15
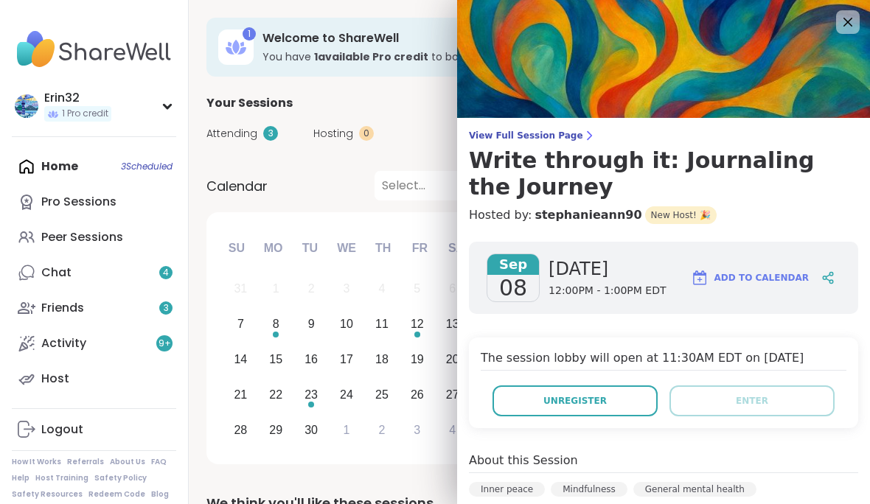
click at [612, 392] on button "Unregister" at bounding box center [575, 401] width 165 height 31
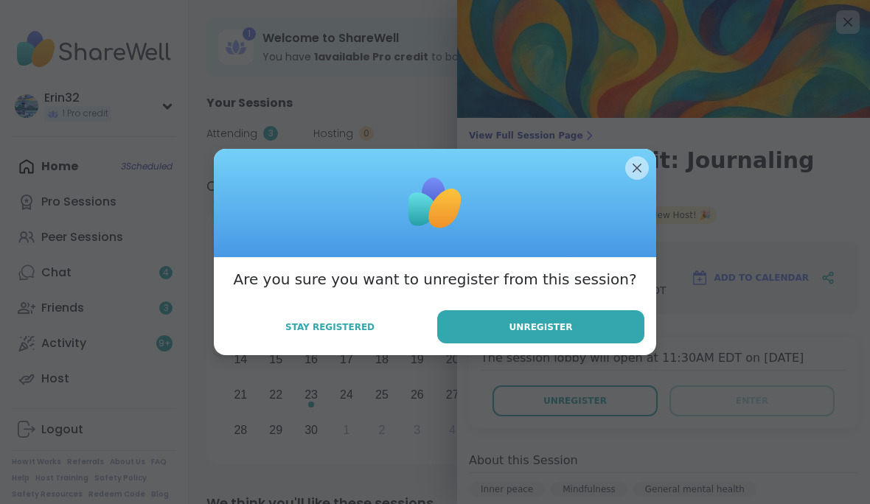
click at [622, 344] on button "Unregister" at bounding box center [540, 326] width 207 height 33
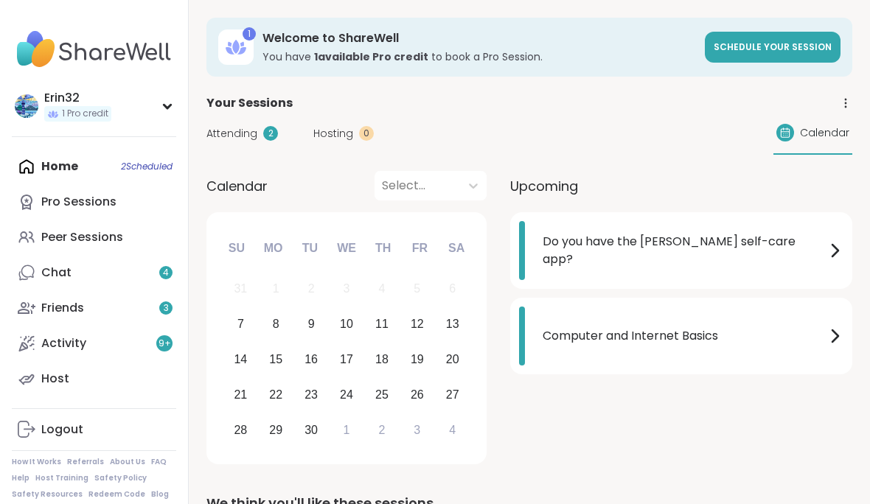
click at [737, 265] on div "Do you have the [PERSON_NAME] self-care app?" at bounding box center [693, 250] width 301 height 59
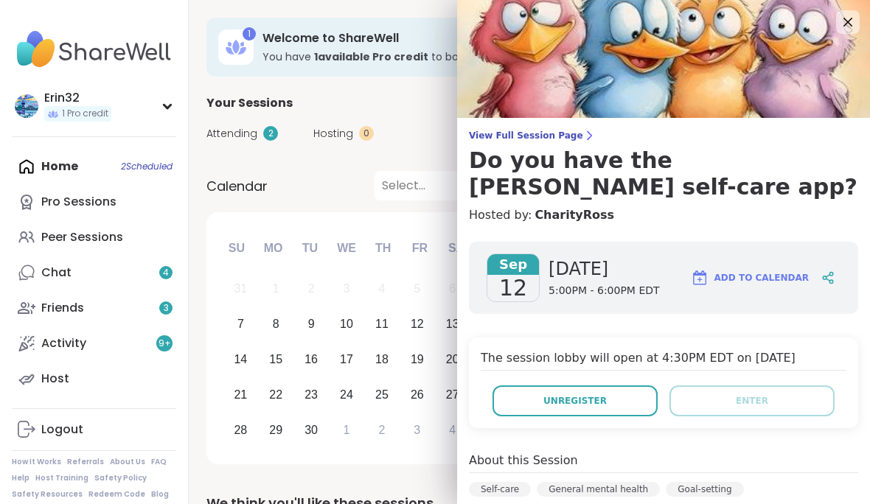
click at [617, 408] on button "Unregister" at bounding box center [575, 401] width 165 height 31
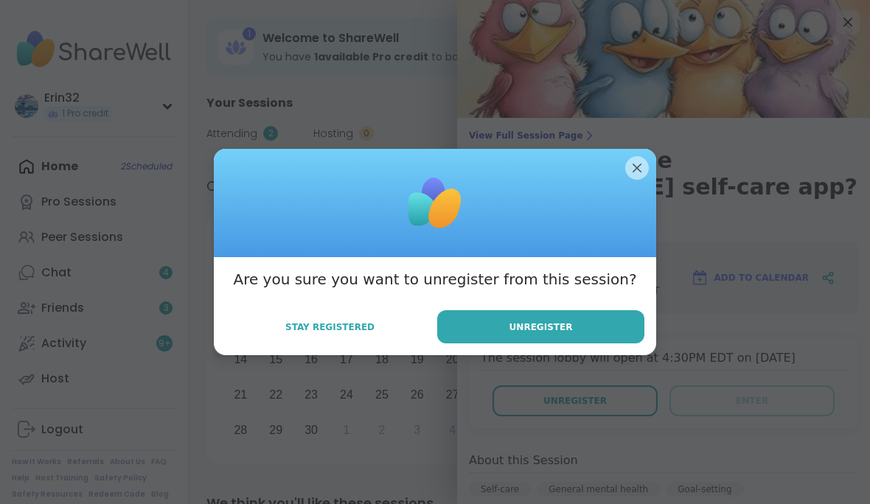
click at [622, 344] on button "Unregister" at bounding box center [540, 326] width 207 height 33
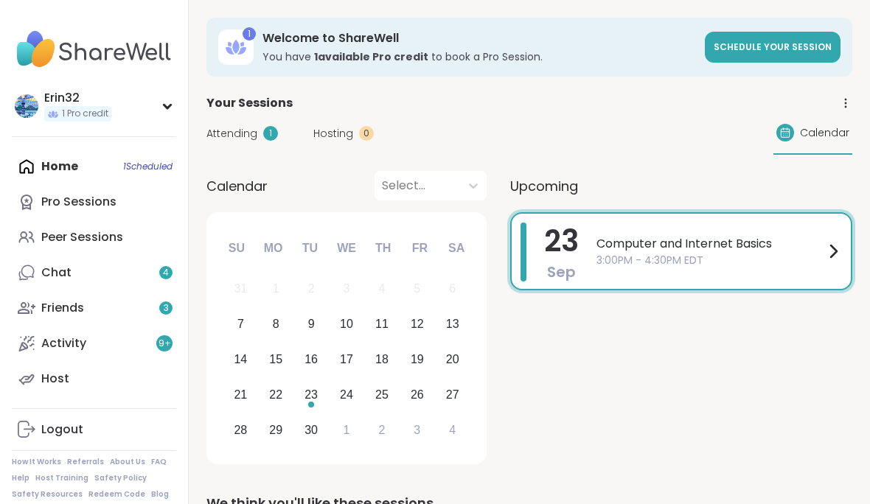
click at [710, 268] on div "Computer and Internet Basics 3:00PM - 4:30PM EDT" at bounding box center [719, 252] width 246 height 58
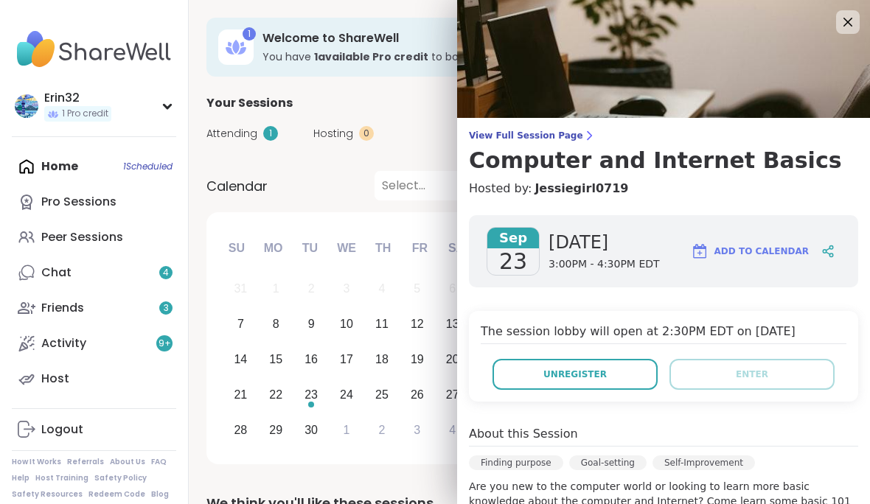
click at [624, 381] on button "Unregister" at bounding box center [575, 374] width 165 height 31
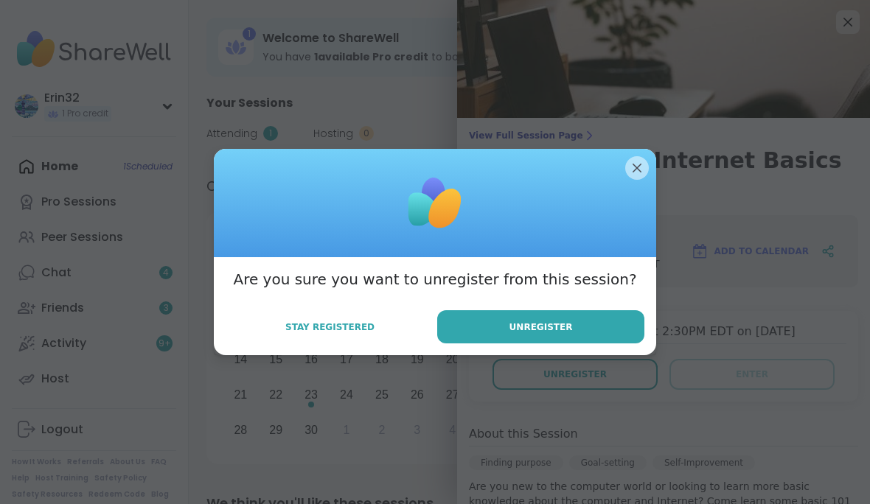
click at [620, 344] on button "Unregister" at bounding box center [540, 326] width 207 height 33
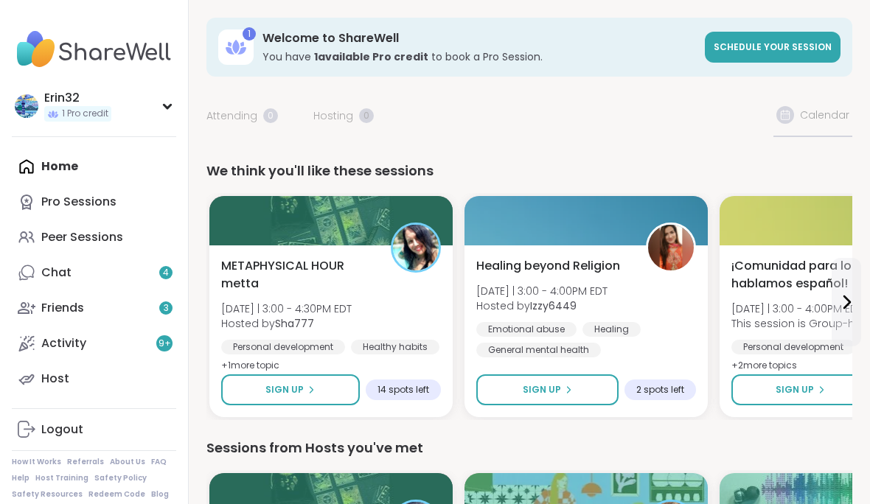
click at [53, 243] on div "Peer Sessions" at bounding box center [82, 237] width 82 height 16
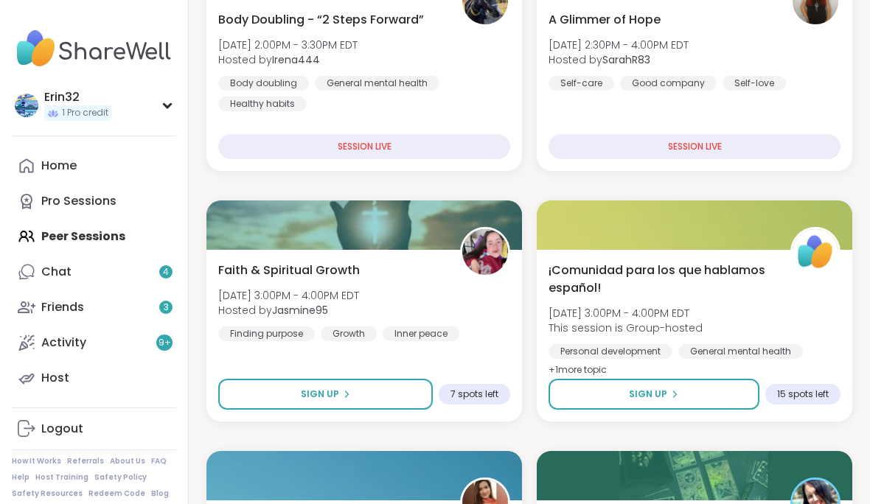
scroll to position [338, 0]
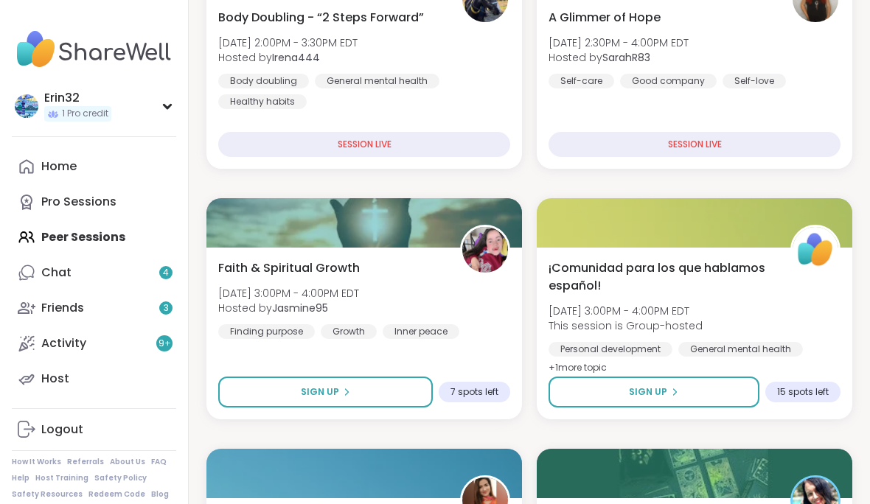
click at [852, 212] on div at bounding box center [695, 222] width 316 height 49
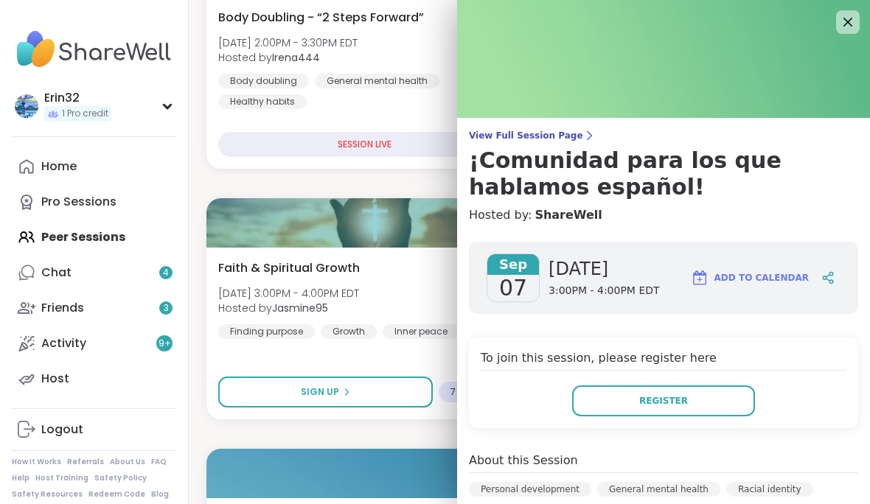
click at [439, 110] on div "Body Doubling - “2 Steps Forward” [DATE] 2:00PM - 3:30PM EDT Hosted by Irena444…" at bounding box center [364, 83] width 316 height 172
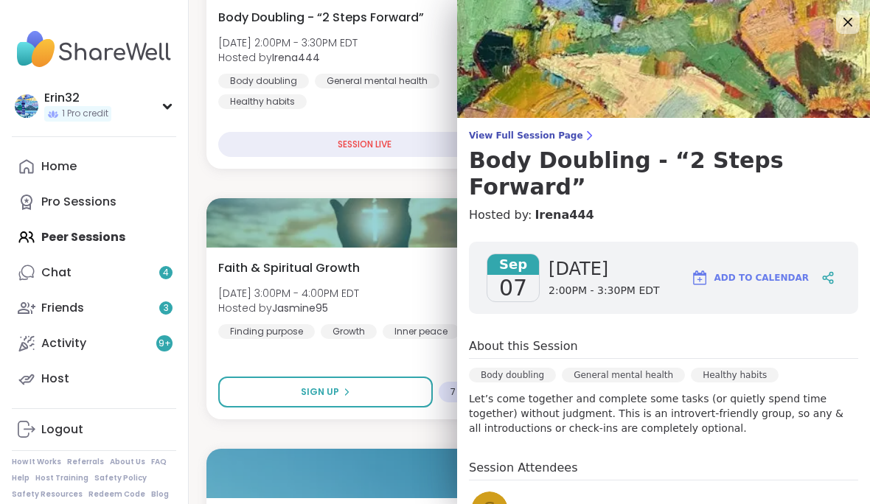
click at [324, 111] on div "Body Doubling - “2 Steps Forward” [DATE] 2:00PM - 3:30PM EDT Hosted by Irena444…" at bounding box center [364, 83] width 316 height 172
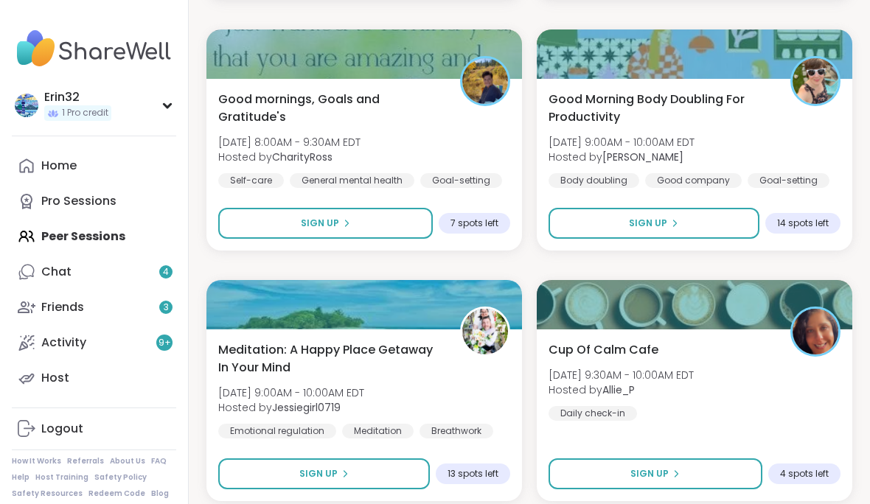
scroll to position [4266, 0]
click at [406, 209] on button "Sign Up" at bounding box center [325, 224] width 215 height 31
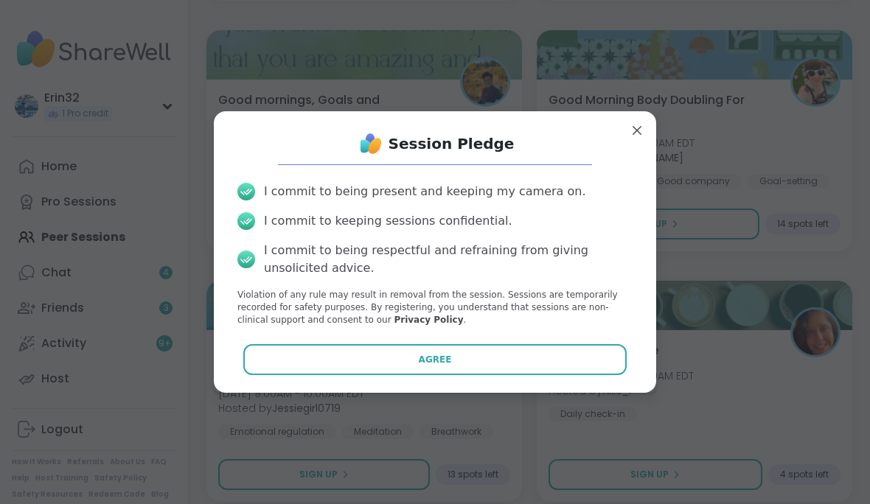
click at [545, 375] on button "Agree" at bounding box center [435, 359] width 384 height 31
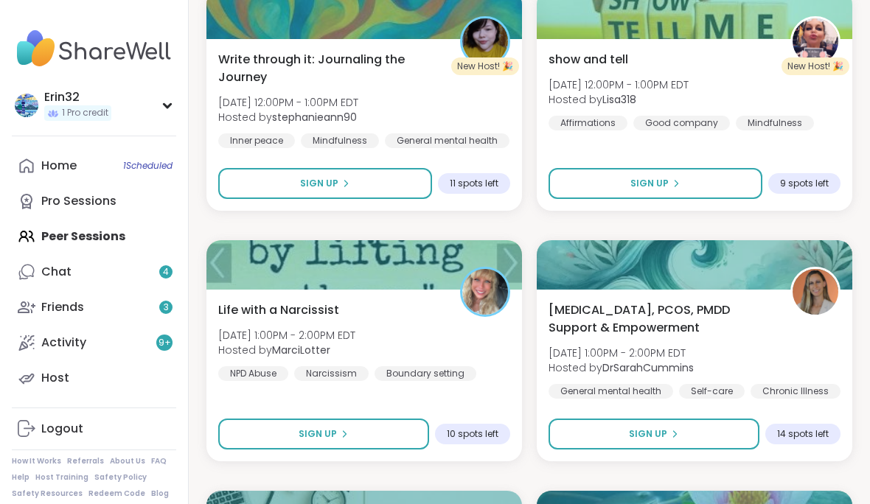
scroll to position [5811, 0]
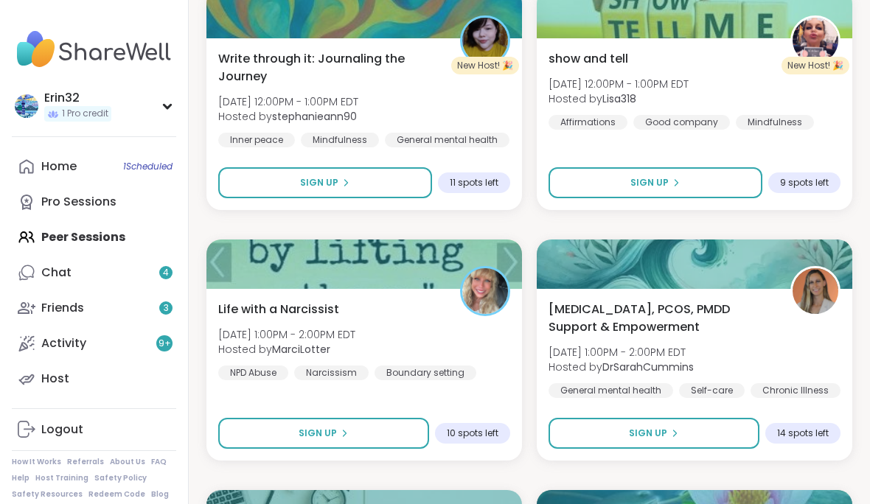
click at [411, 188] on button "Sign Up" at bounding box center [325, 182] width 214 height 31
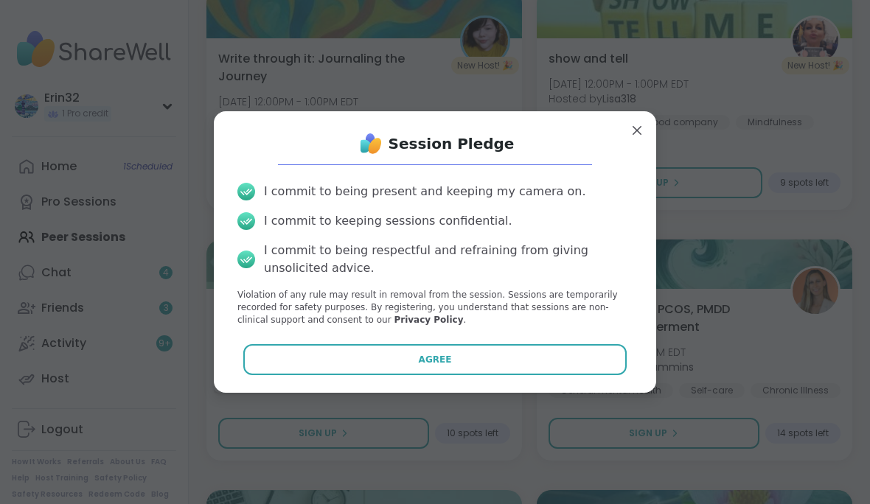
click at [543, 375] on button "Agree" at bounding box center [435, 359] width 384 height 31
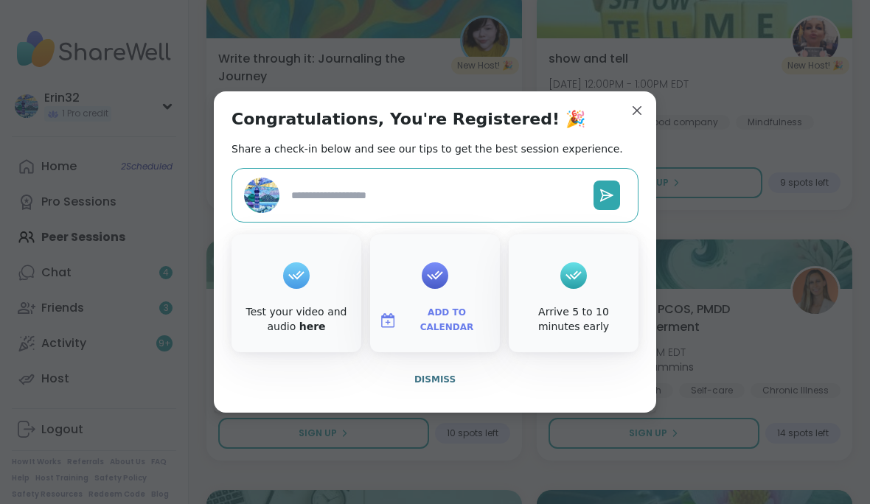
click at [580, 209] on textarea at bounding box center [436, 195] width 302 height 27
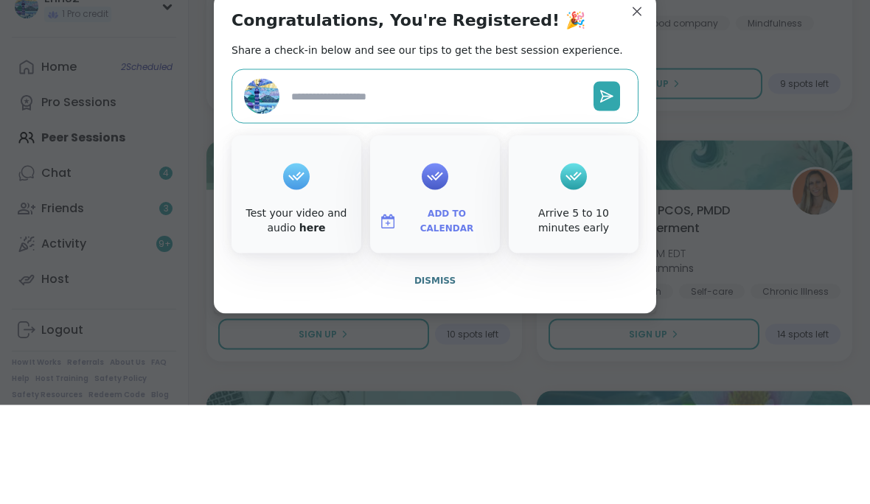
type textarea "*"
type textarea "**"
type textarea "*"
type textarea "*******"
type textarea "*"
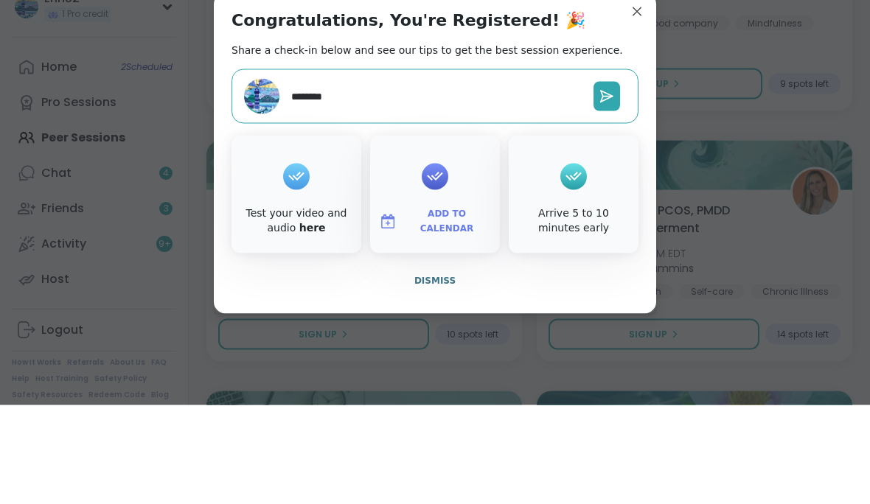
type textarea "*********"
type textarea "*"
type textarea "**********"
type textarea "*"
type textarea "**********"
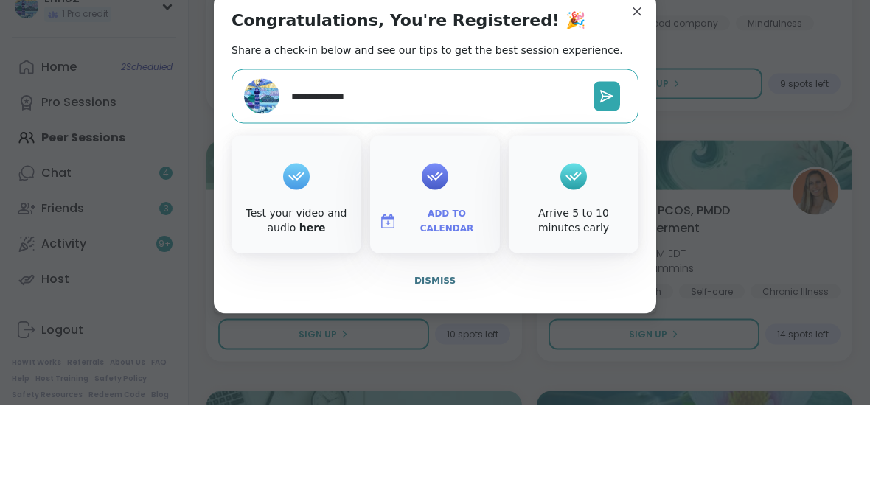
type textarea "*"
type textarea "**********"
type textarea "*"
type textarea "**********"
type textarea "*"
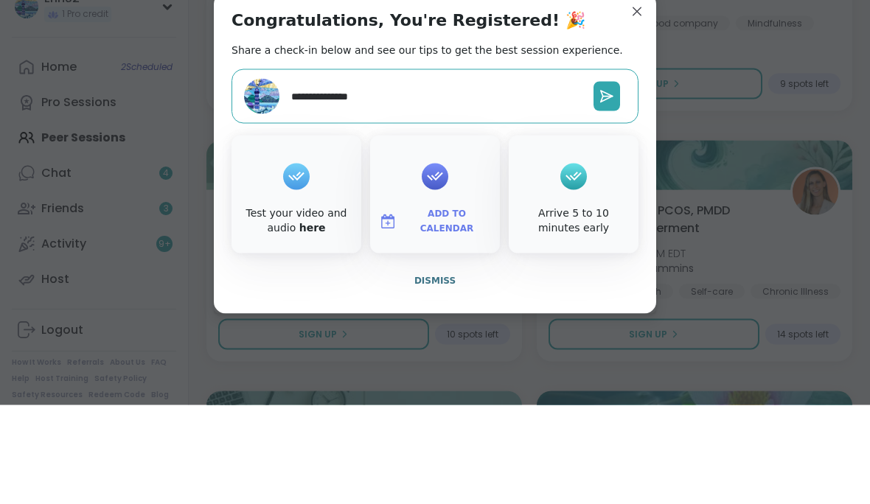
type textarea "**********"
type textarea "*"
type textarea "**********"
type textarea "*"
type textarea "**********"
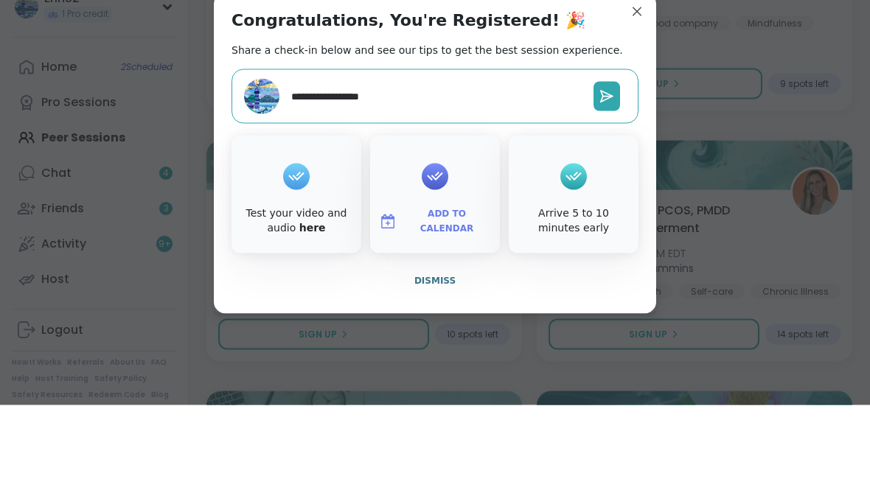
type textarea "*"
type textarea "**********"
type textarea "*"
type textarea "**********"
type textarea "*"
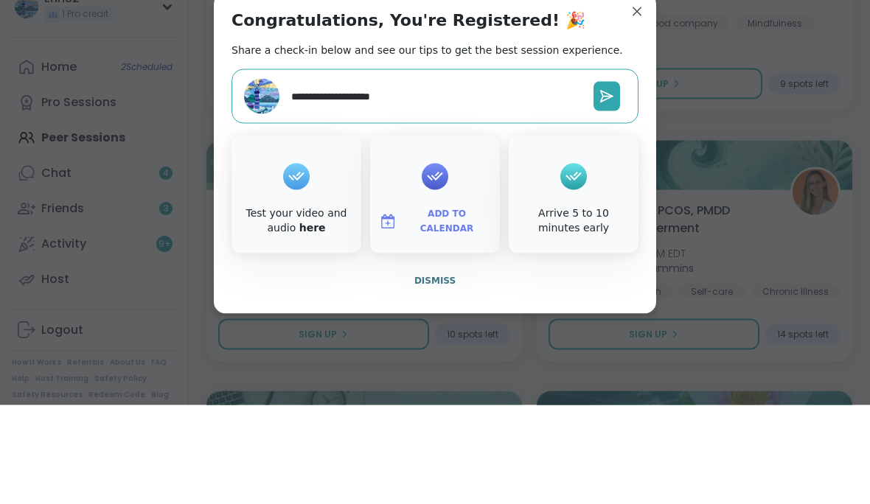
type textarea "**********"
type textarea "*"
type textarea "**********"
type textarea "*"
type textarea "**********"
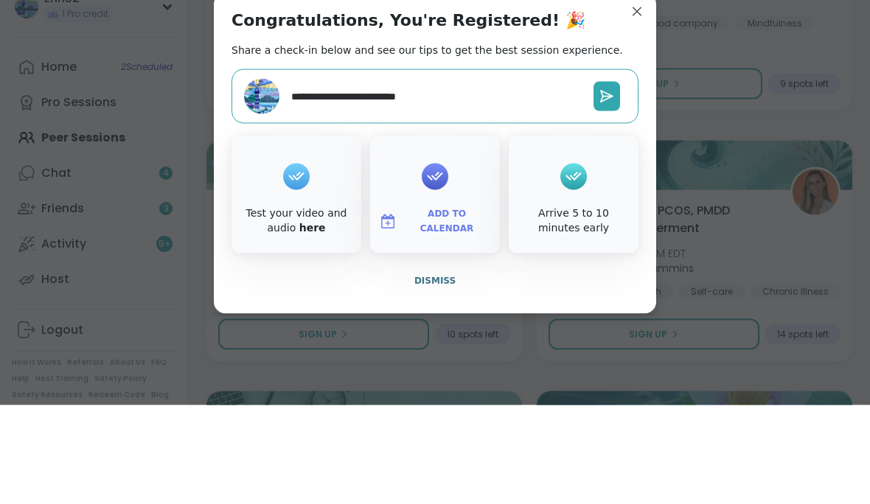
click at [618, 181] on button at bounding box center [607, 195] width 27 height 29
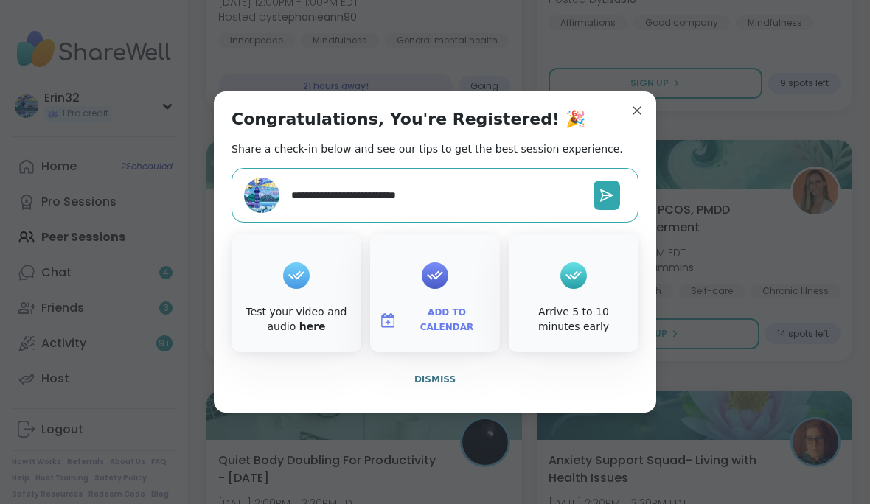
type textarea "*"
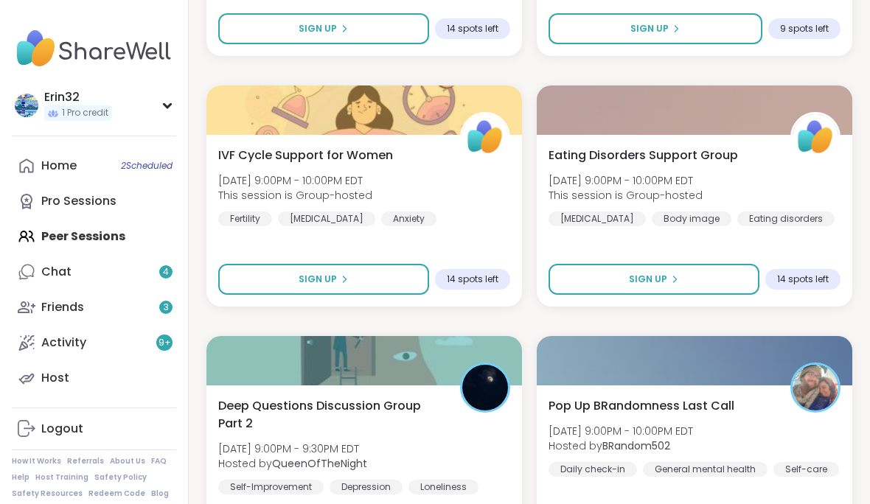
scroll to position [8778, 0]
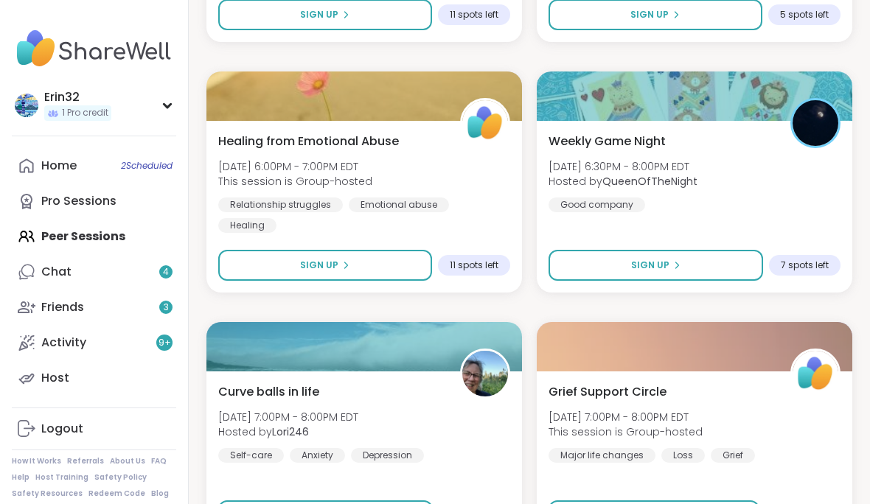
scroll to position [12749, 0]
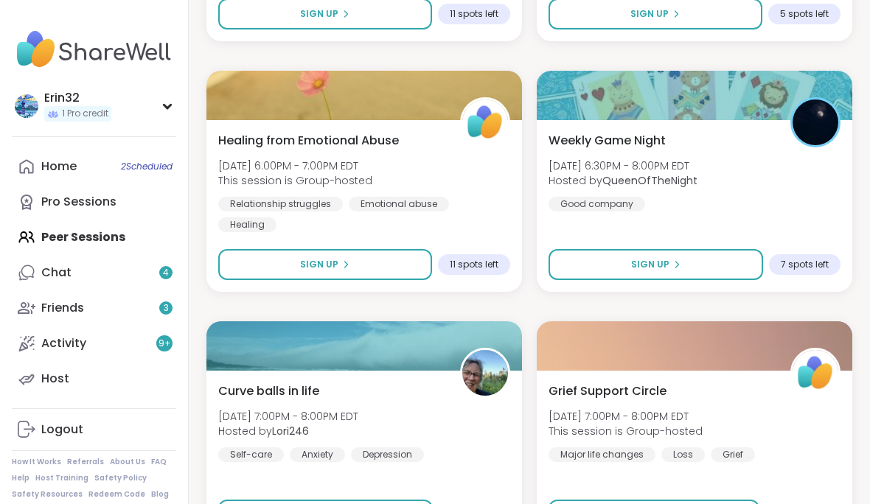
click at [703, 268] on button "Sign Up" at bounding box center [656, 264] width 215 height 31
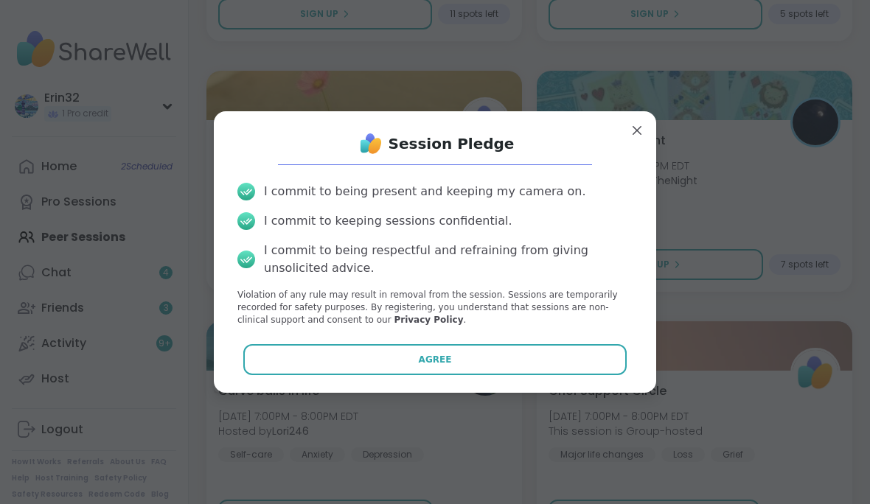
click at [596, 375] on button "Agree" at bounding box center [435, 359] width 384 height 31
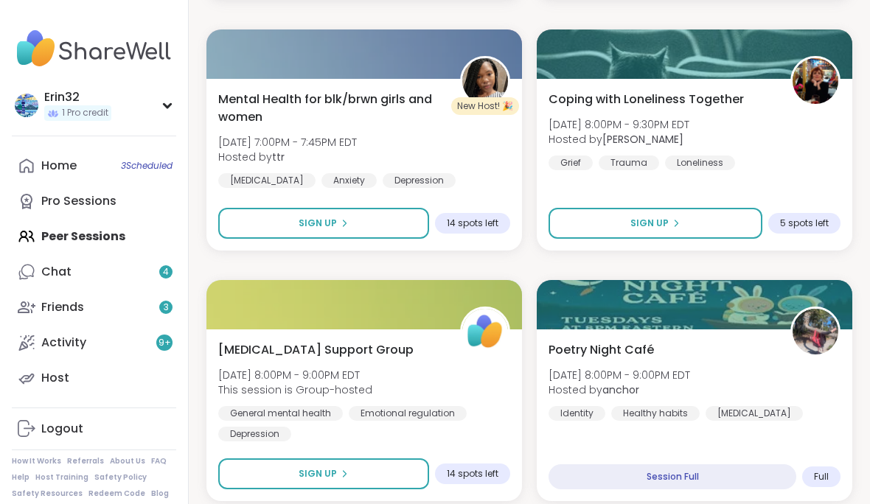
scroll to position [13290, 0]
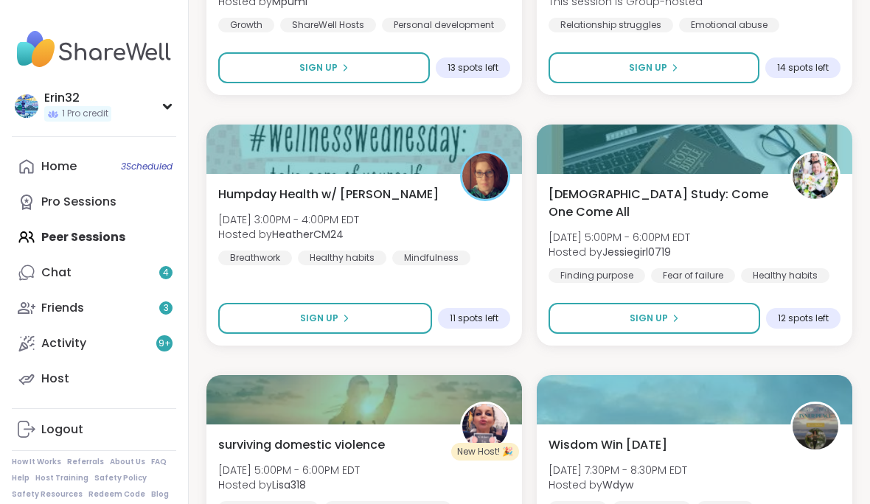
scroll to position [17803, 0]
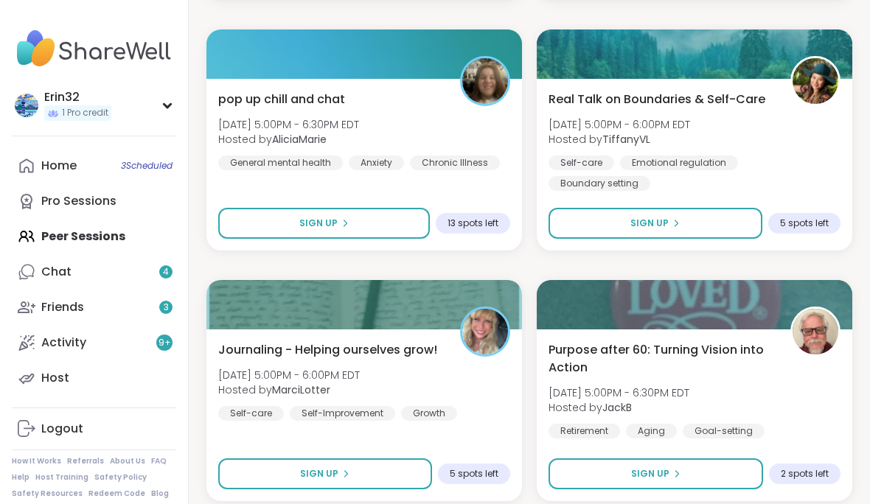
scroll to position [22316, 0]
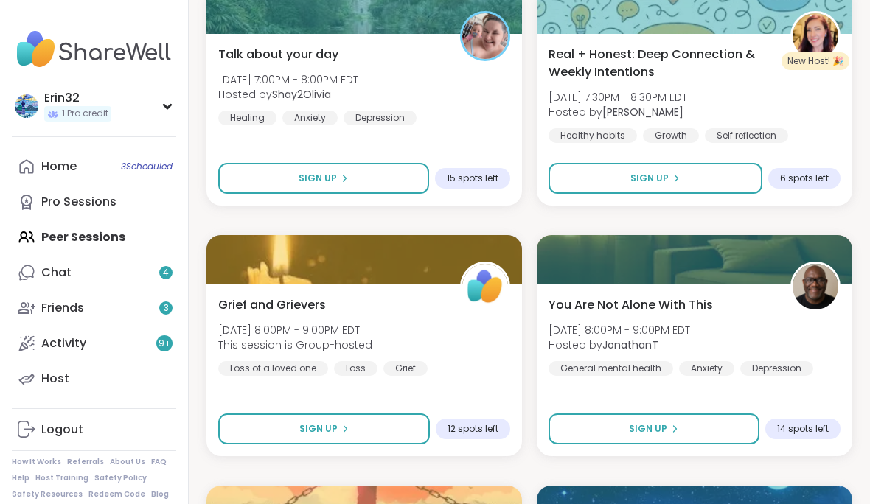
scroll to position [23365, 0]
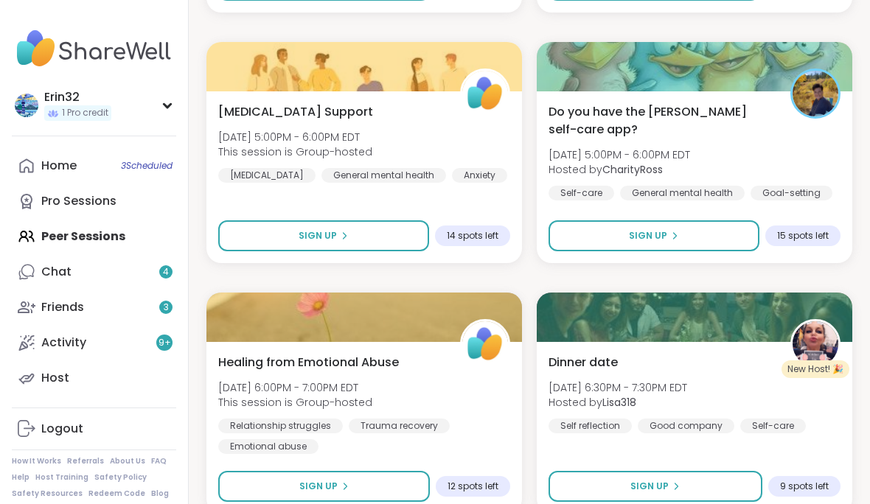
click at [697, 232] on button "Sign Up" at bounding box center [654, 236] width 211 height 31
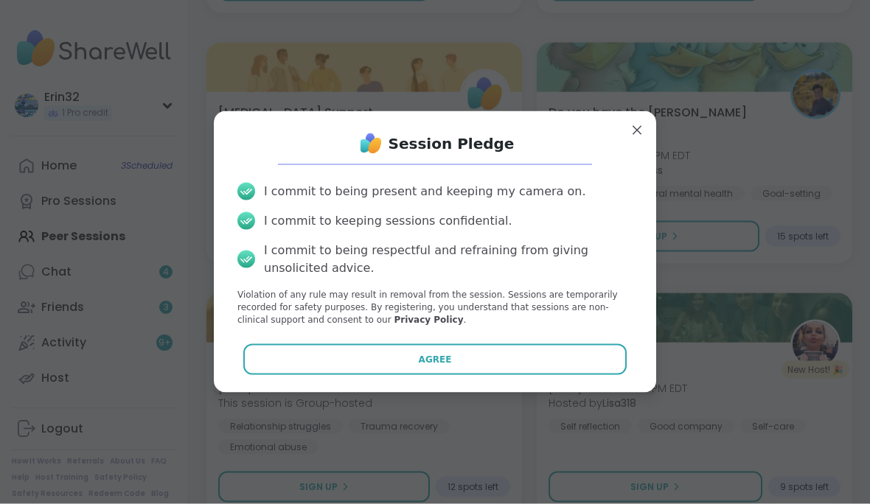
scroll to position [26815, 0]
click at [604, 375] on button "Agree" at bounding box center [435, 359] width 384 height 31
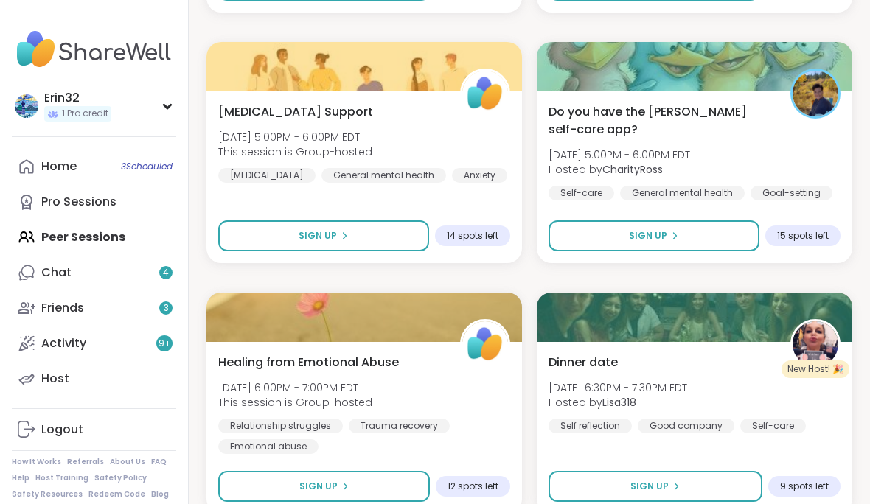
click at [631, 186] on div "Do you have the [PERSON_NAME] self-care app? [DATE] 5:00PM - 6:00PM EDT Hosted …" at bounding box center [695, 177] width 316 height 172
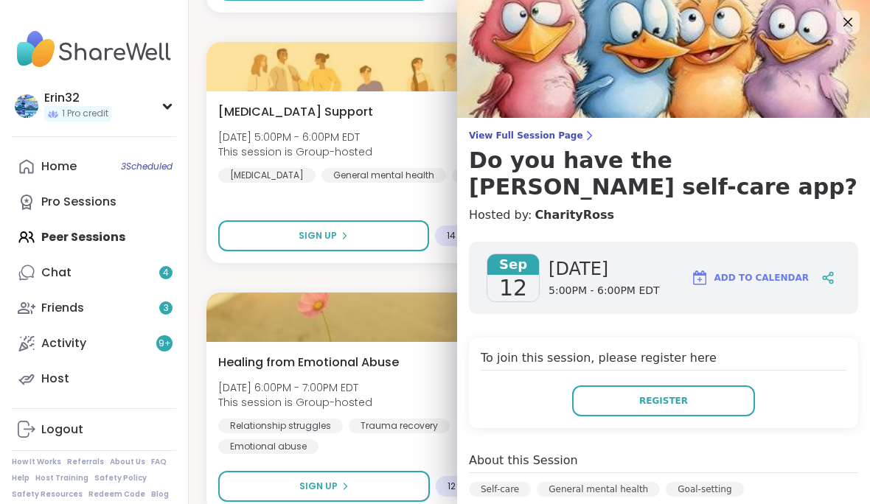
click at [57, 161] on div "Home 3 Scheduled" at bounding box center [58, 167] width 35 height 16
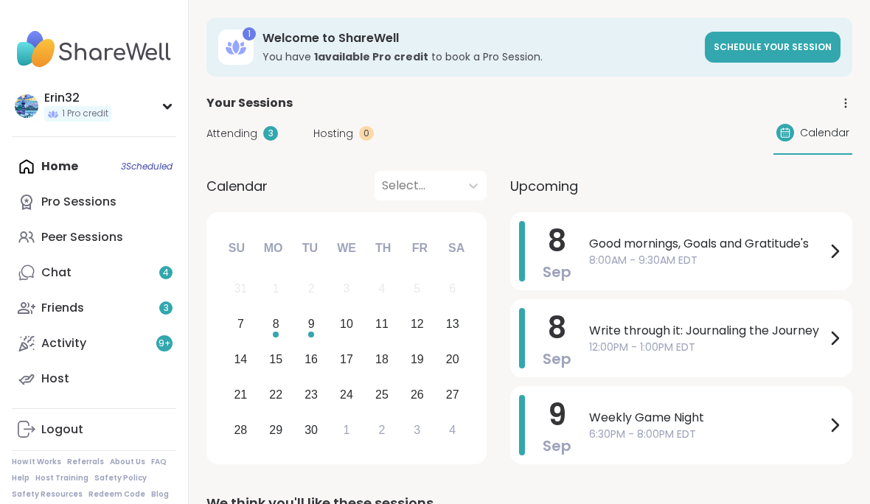
click at [837, 347] on div at bounding box center [835, 338] width 18 height 60
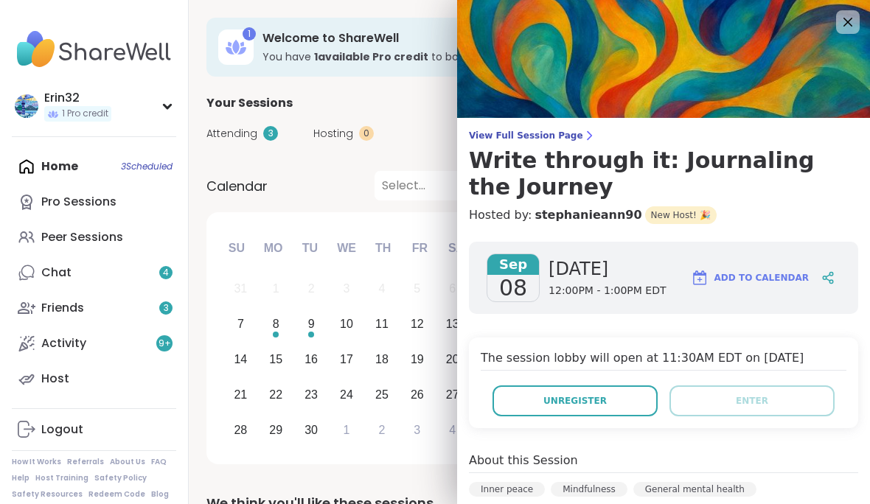
click at [630, 394] on button "Unregister" at bounding box center [575, 401] width 165 height 31
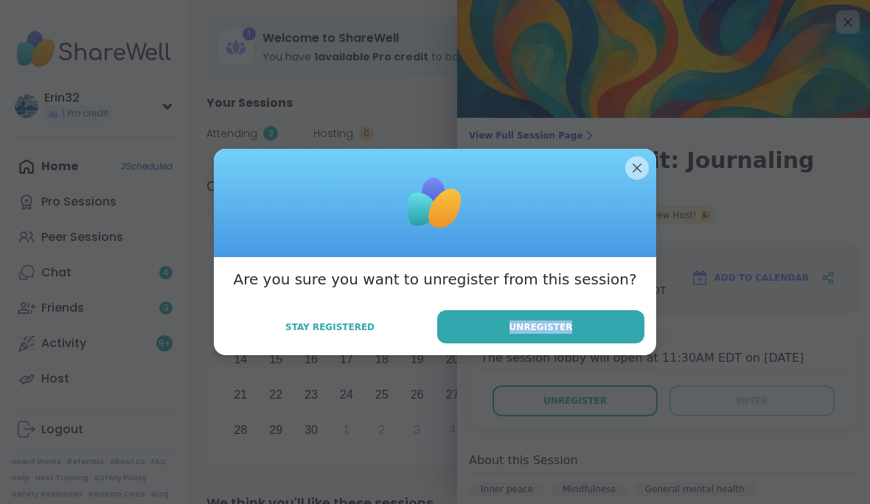
click at [622, 344] on button "Unregister" at bounding box center [540, 326] width 207 height 33
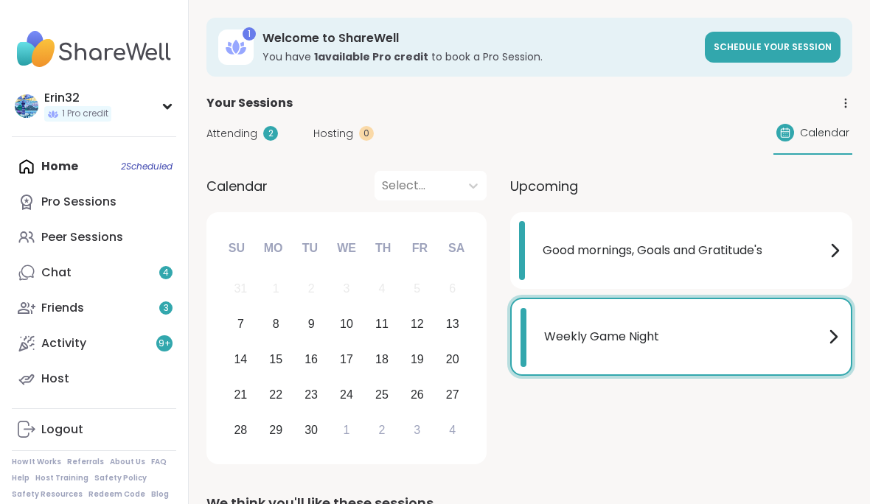
click at [68, 240] on div "Peer Sessions" at bounding box center [82, 237] width 82 height 16
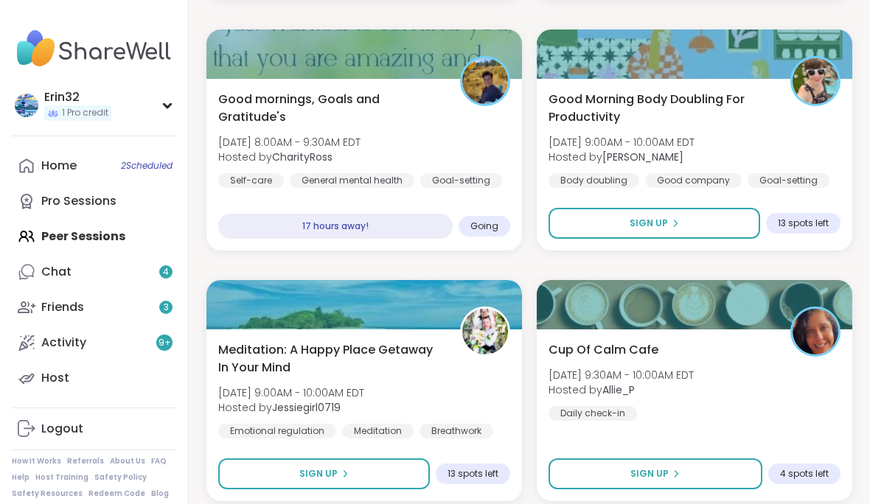
scroll to position [4267, 0]
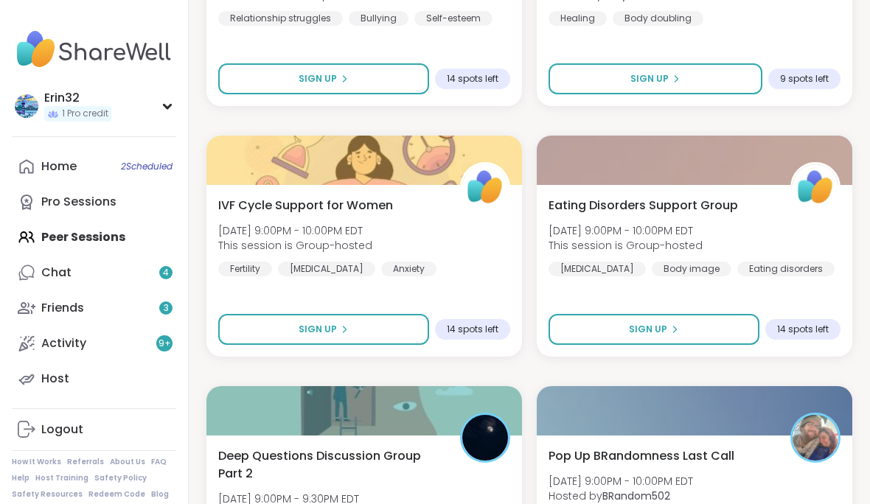
scroll to position [8778, 0]
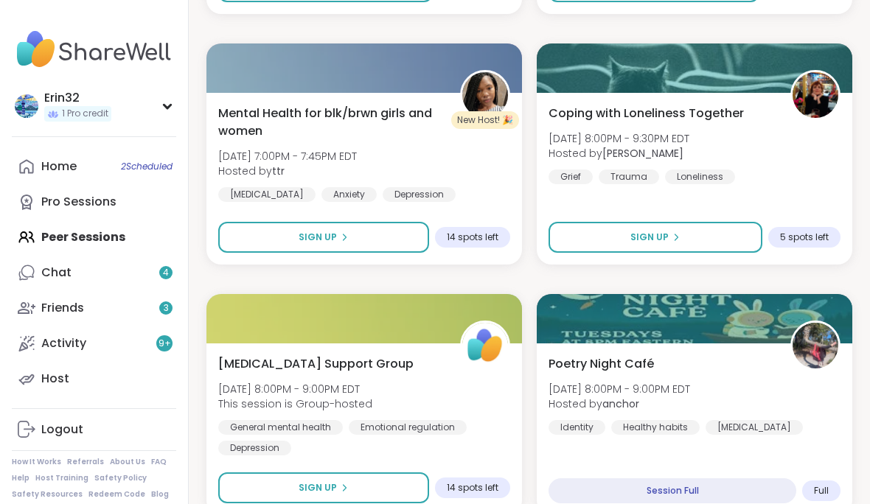
scroll to position [13290, 0]
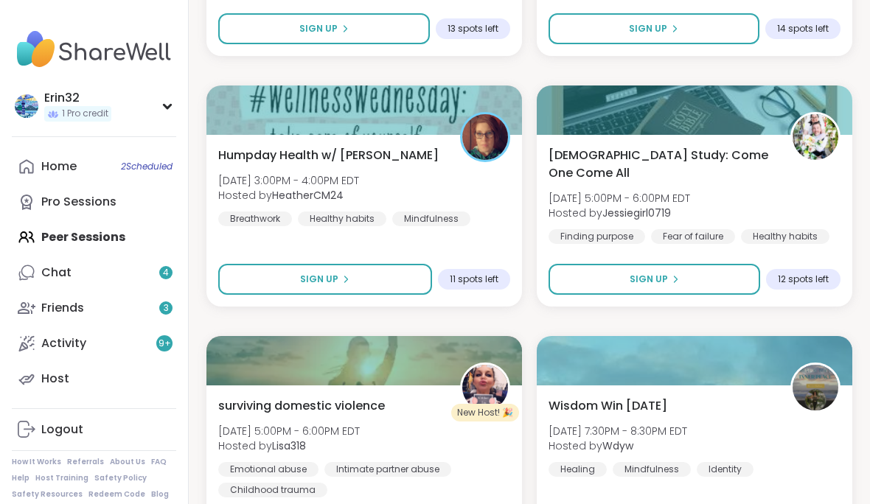
scroll to position [17803, 0]
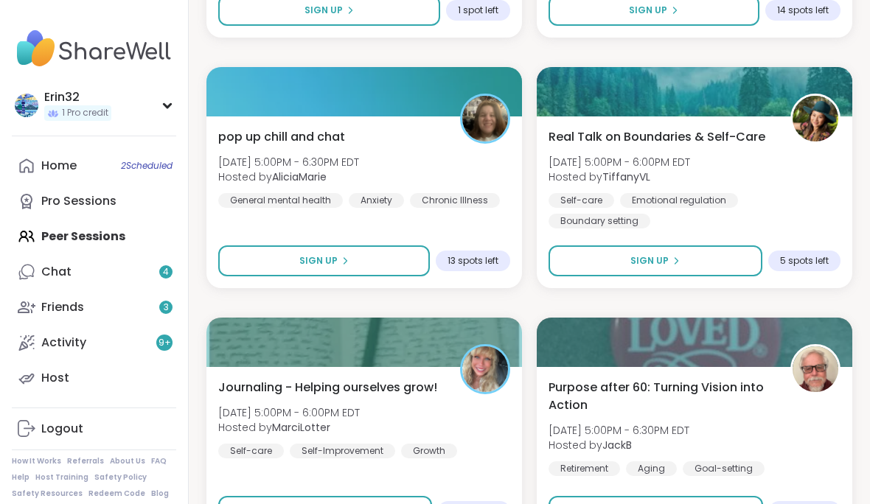
scroll to position [22315, 0]
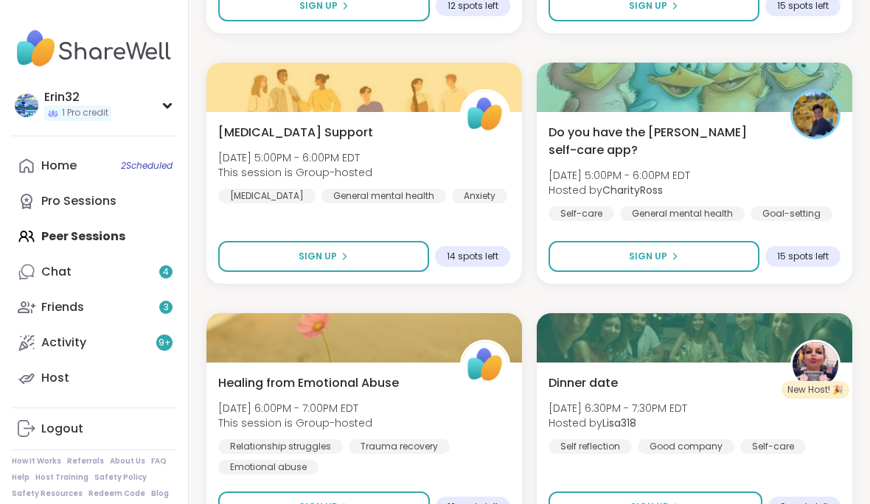
scroll to position [26790, 0]
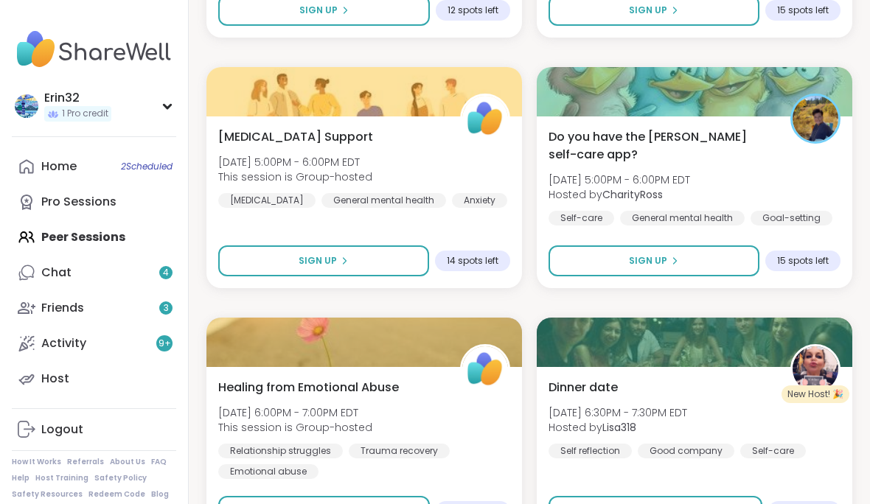
click at [758, 268] on button "Sign Up" at bounding box center [654, 261] width 211 height 31
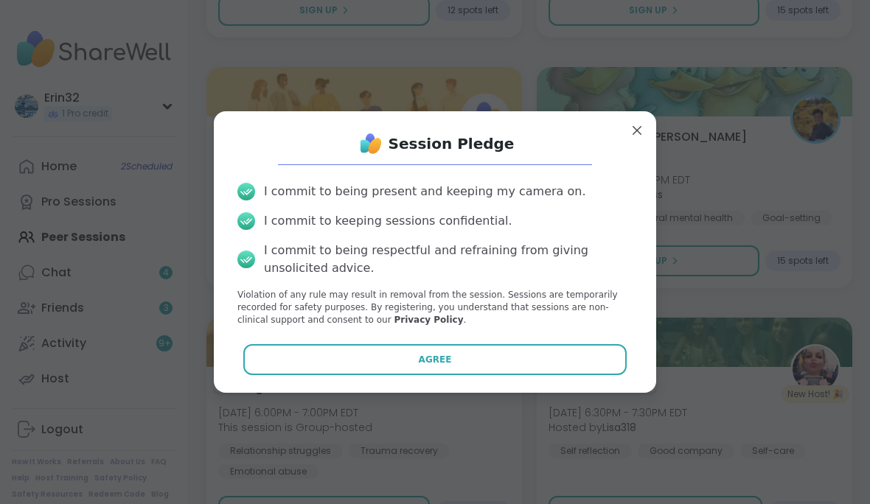
scroll to position [26787, 0]
click at [627, 375] on button "Agree" at bounding box center [435, 359] width 384 height 31
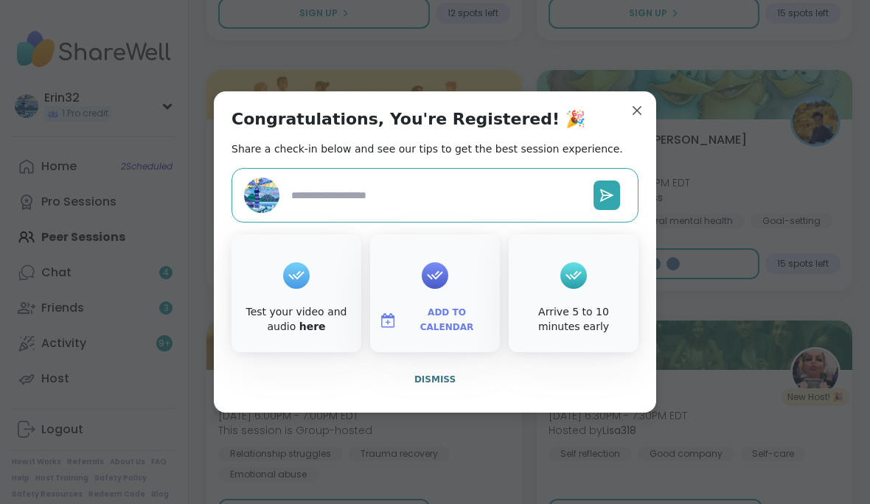
type textarea "*"
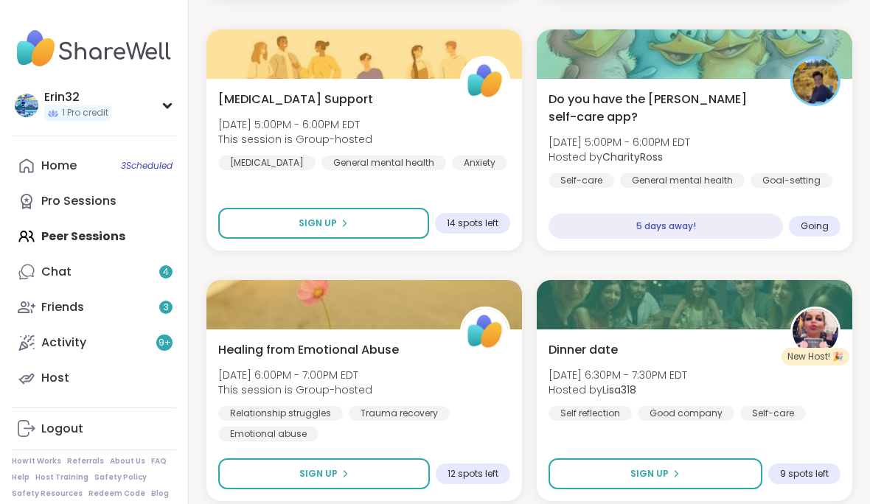
scroll to position [26828, 0]
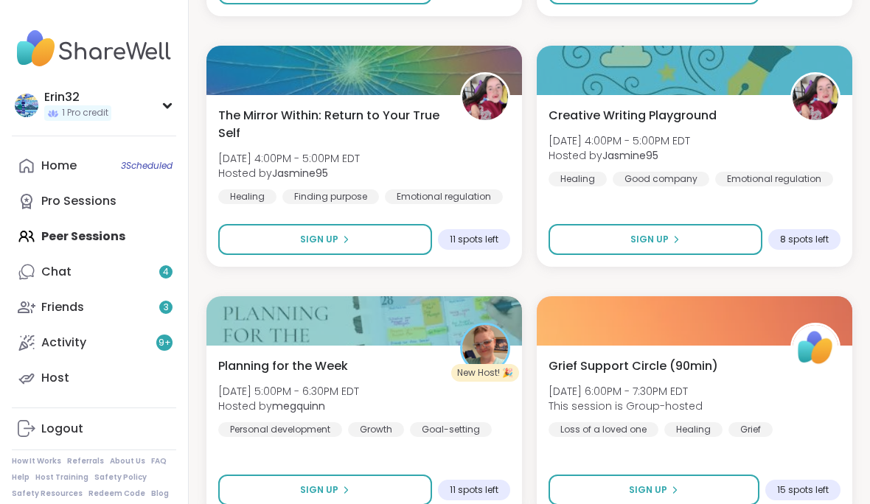
scroll to position [31324, 0]
click at [754, 248] on button "Sign Up" at bounding box center [656, 239] width 214 height 31
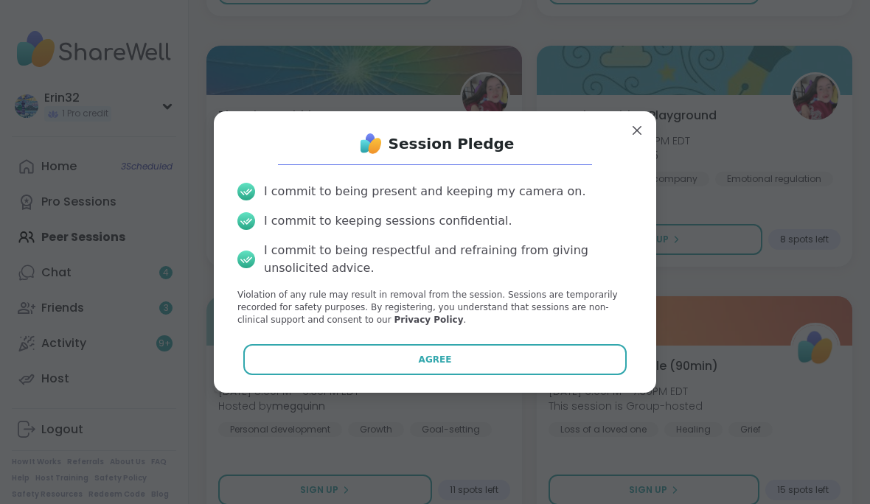
click at [596, 375] on button "Agree" at bounding box center [435, 359] width 384 height 31
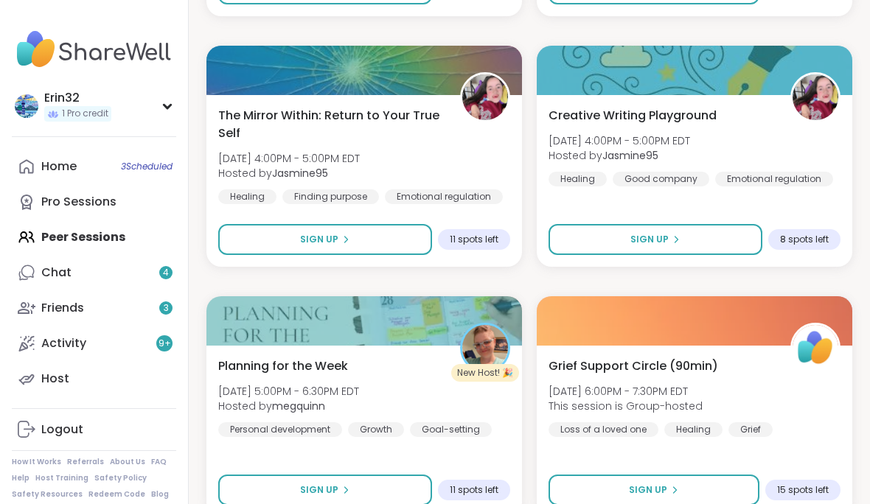
click at [8, 145] on div "Erin32 1 Pro credit Profile Membership Settings Help Home 3 Scheduled Pro Sessi…" at bounding box center [94, 252] width 189 height 504
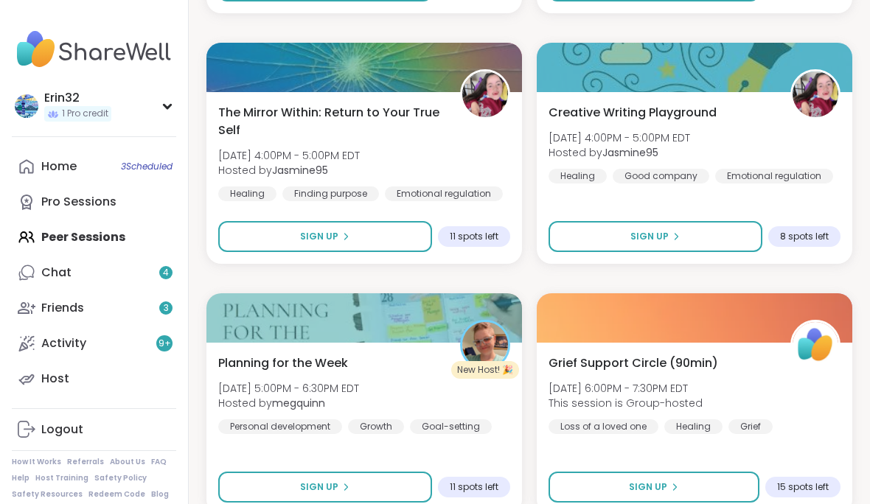
scroll to position [31339, 0]
